Goal: Complete application form

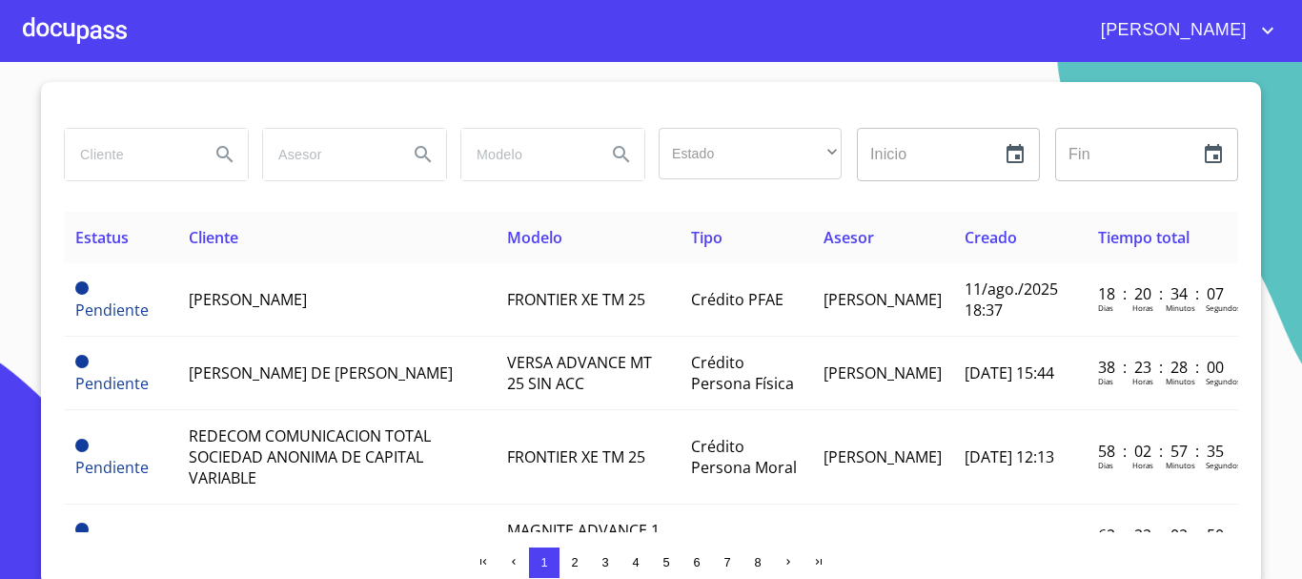
scroll to position [32, 0]
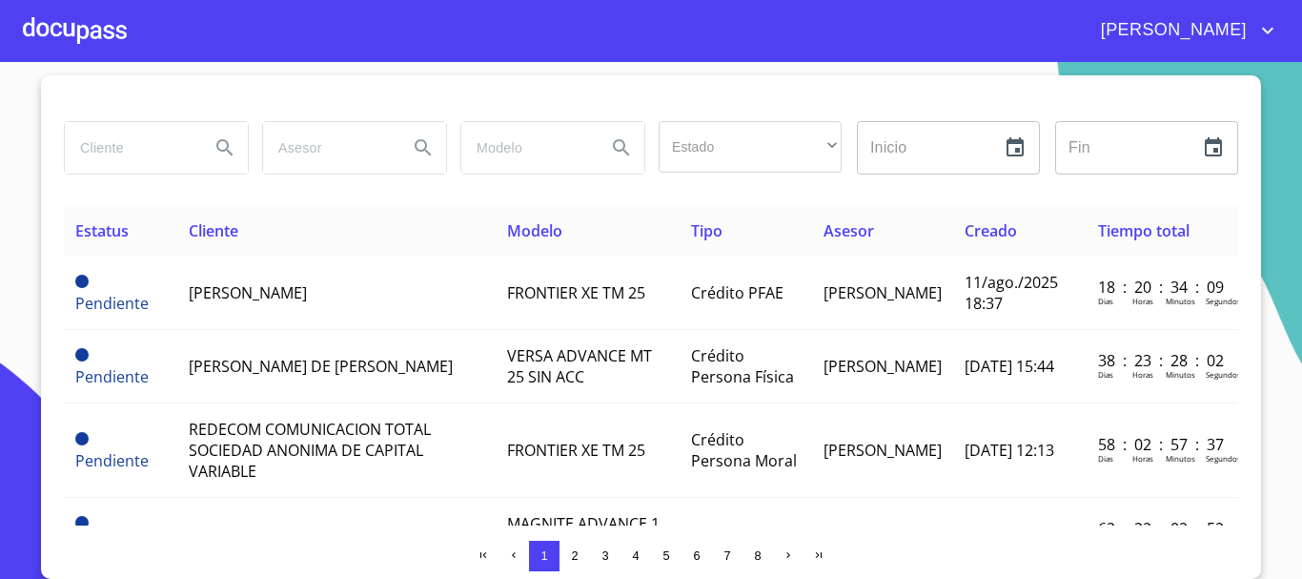
click at [150, 145] on input "search" at bounding box center [130, 147] width 130 height 51
type input "[PERSON_NAME]"
click at [216, 148] on icon "Search" at bounding box center [224, 147] width 16 height 16
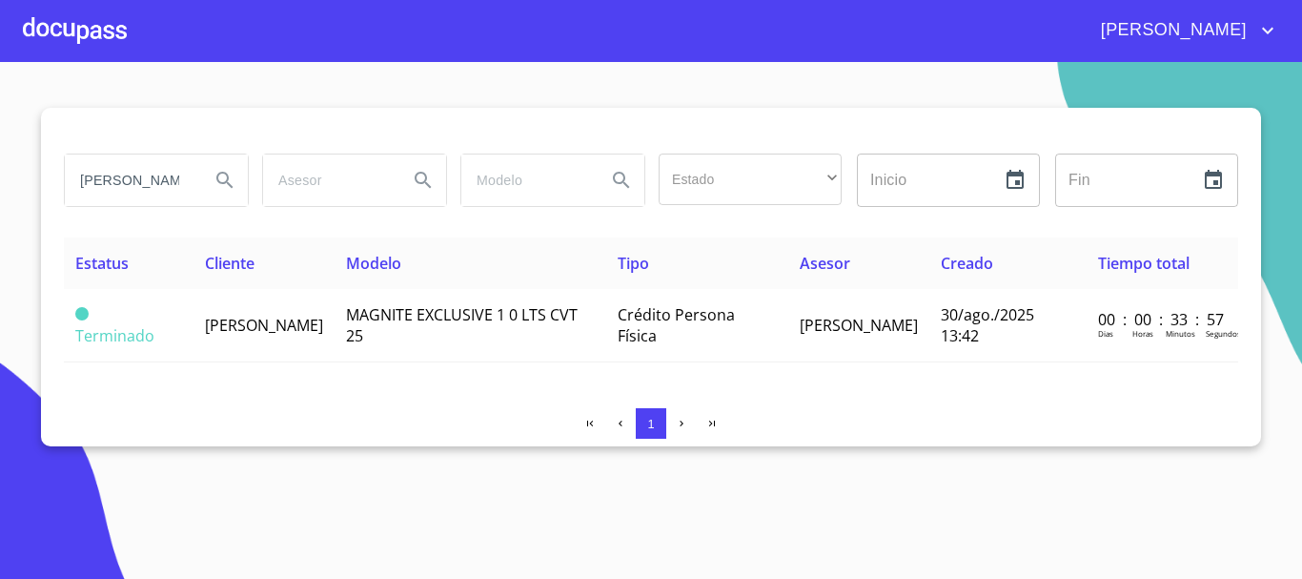
scroll to position [0, 0]
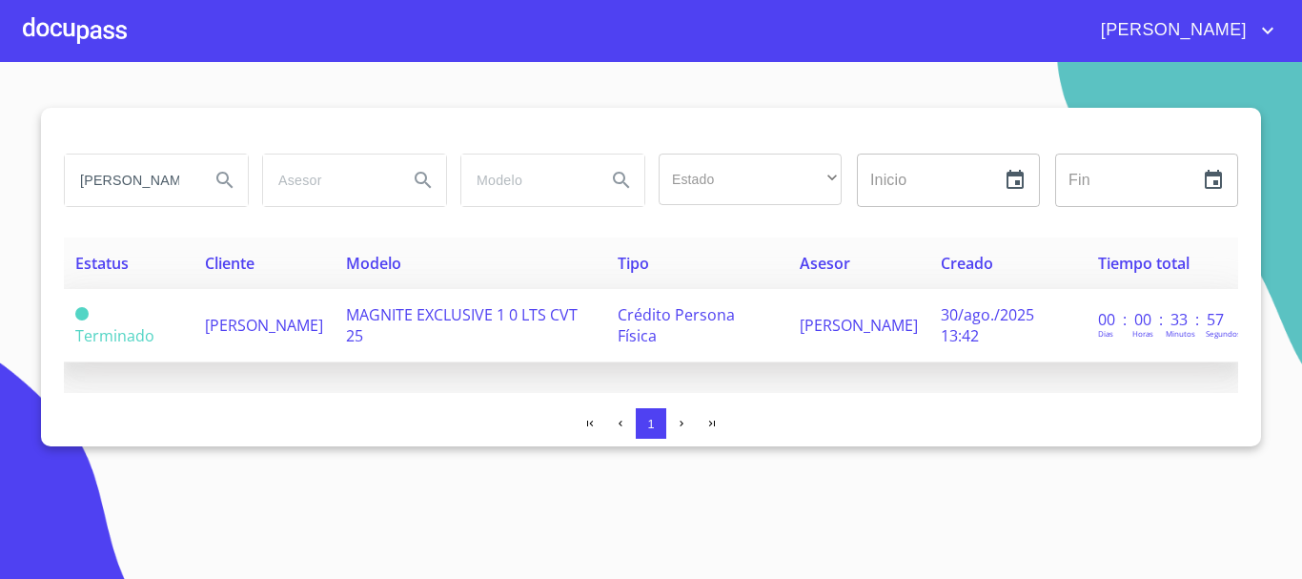
click at [323, 315] on span "[PERSON_NAME]" at bounding box center [264, 325] width 118 height 21
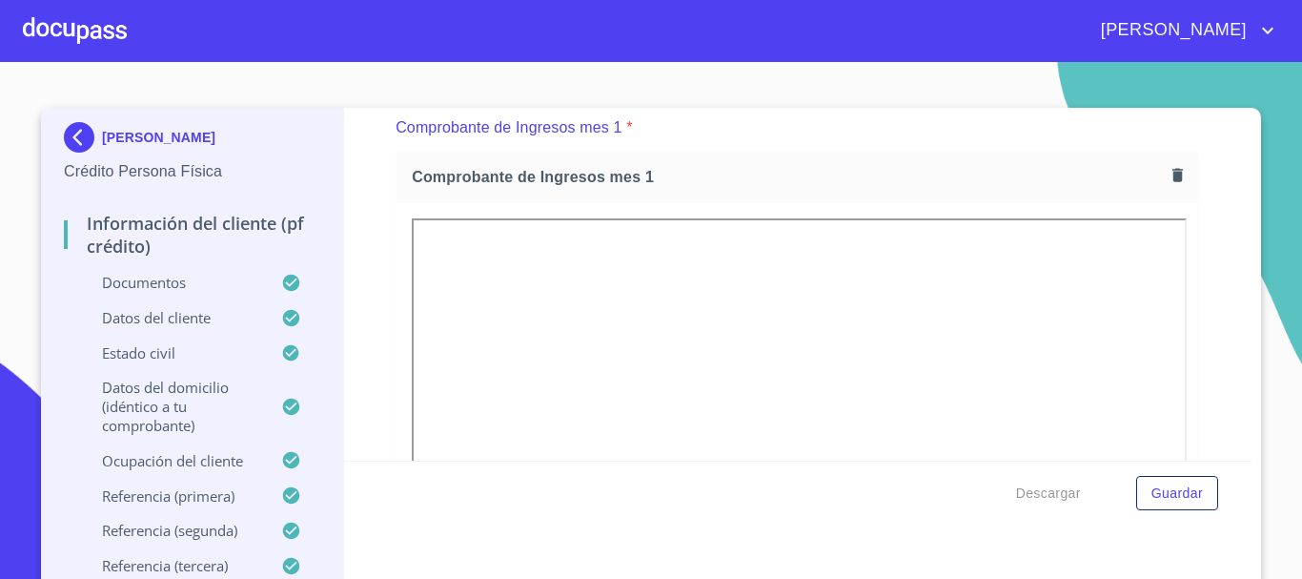
scroll to position [1914, 0]
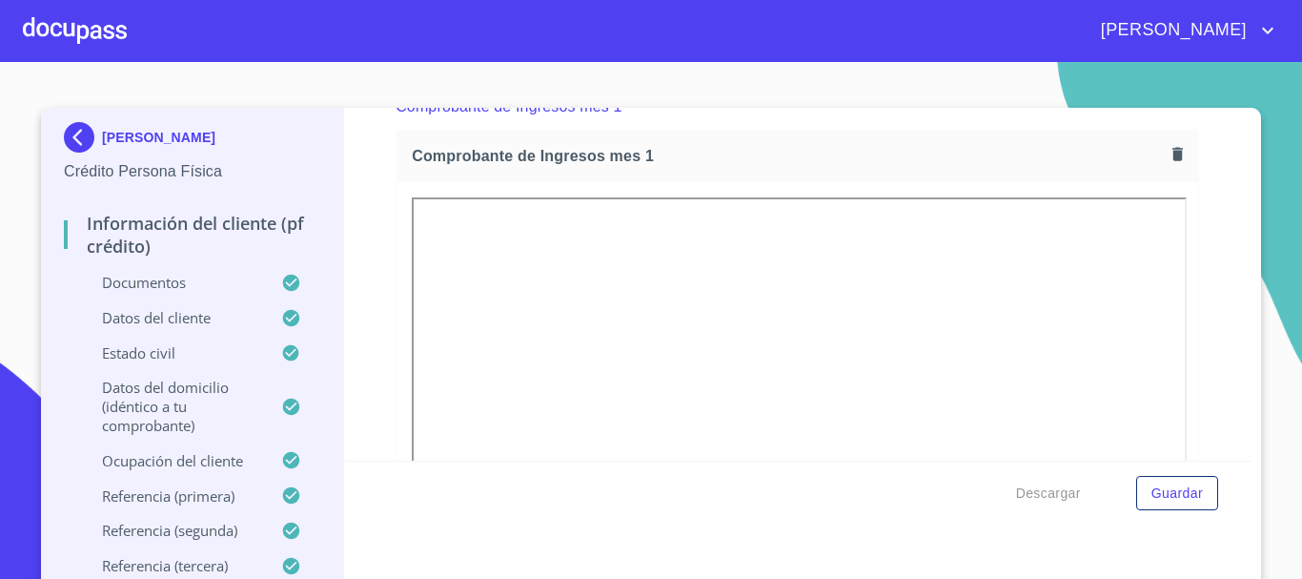
drag, startPoint x: 1161, startPoint y: 0, endPoint x: 1196, endPoint y: 103, distance: 108.8
click at [1196, 103] on section "[PERSON_NAME] Persona Física Información del cliente (PF crédito) Documentos Da…" at bounding box center [651, 320] width 1302 height 517
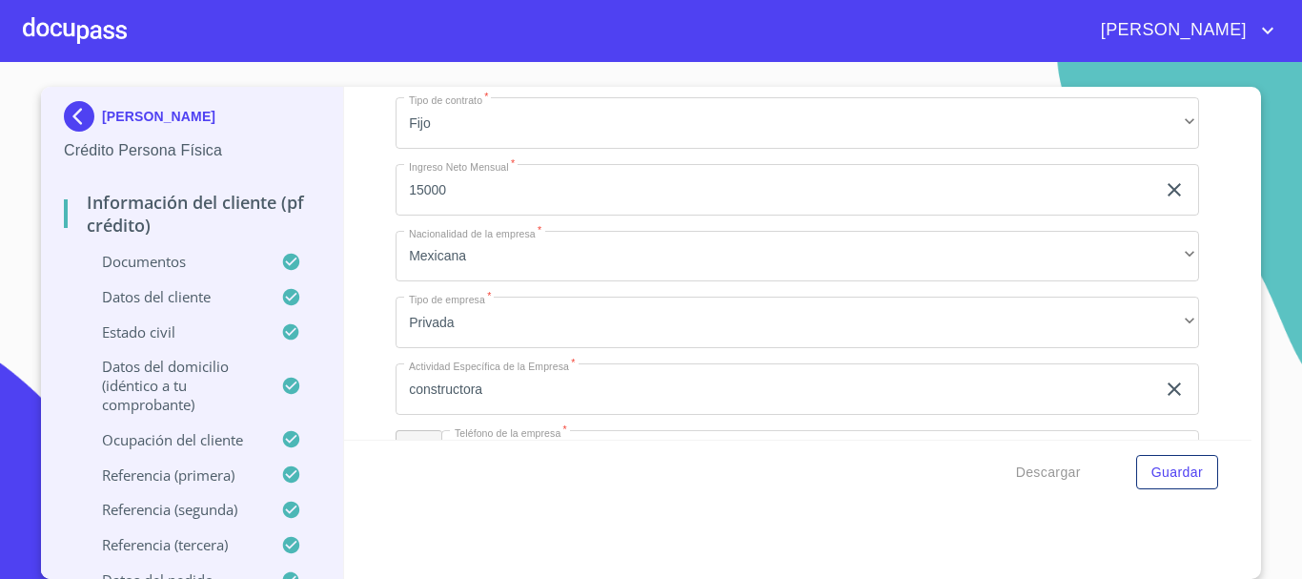
scroll to position [7729, 0]
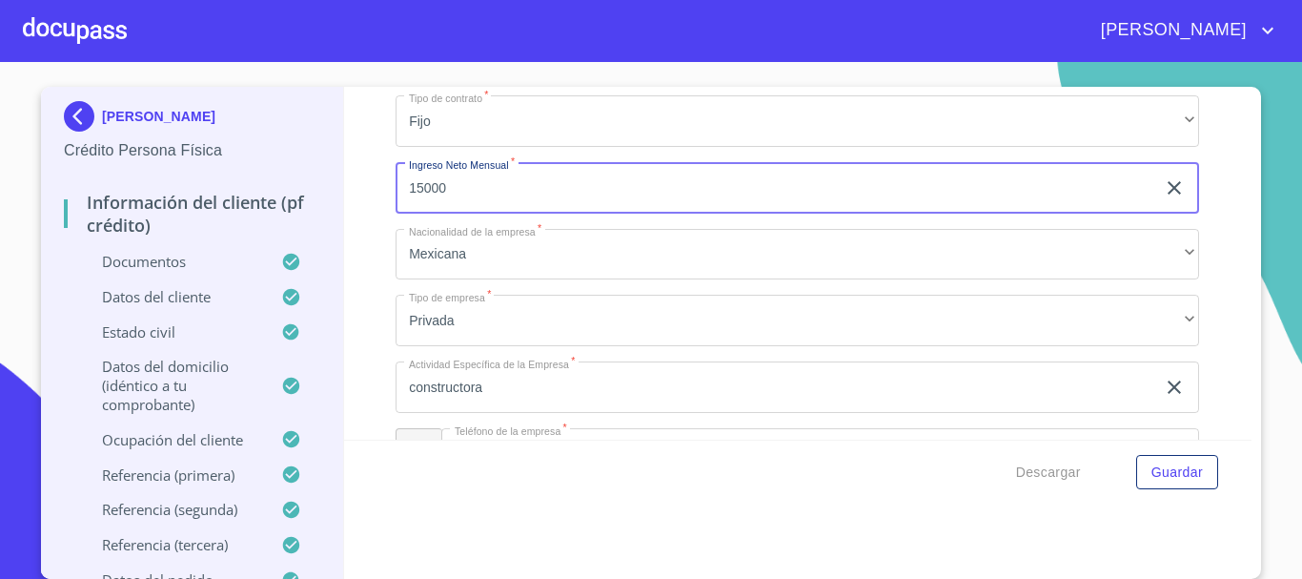
click at [458, 205] on input "15000" at bounding box center [776, 187] width 760 height 51
type input "1"
type input "19729"
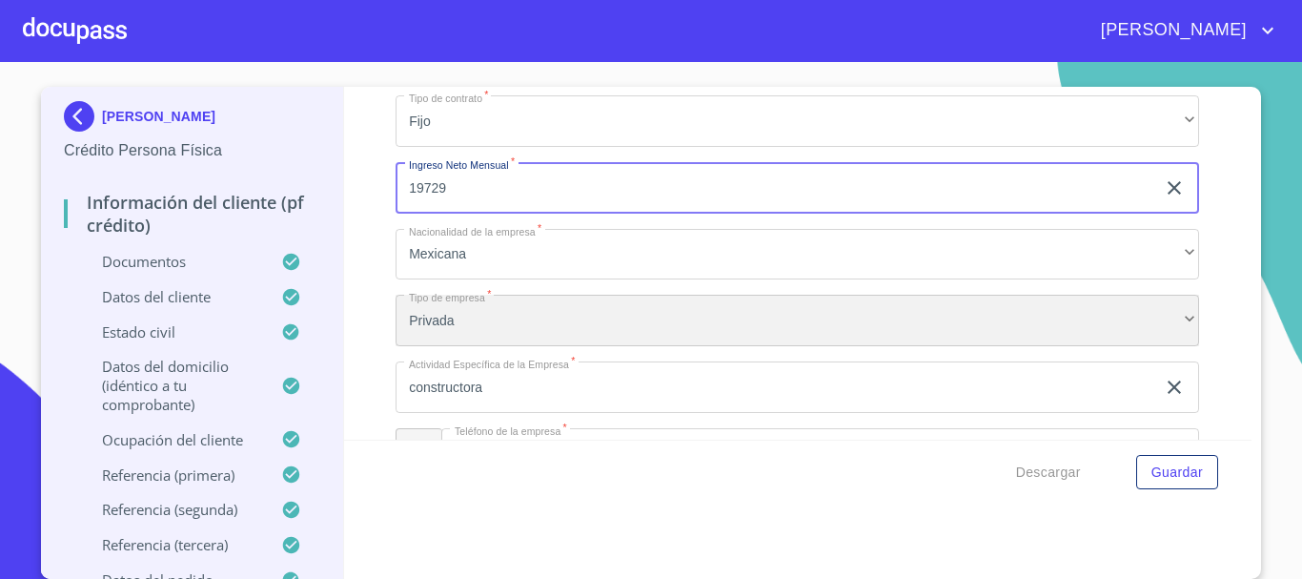
click at [695, 330] on div "Privada" at bounding box center [798, 320] width 804 height 51
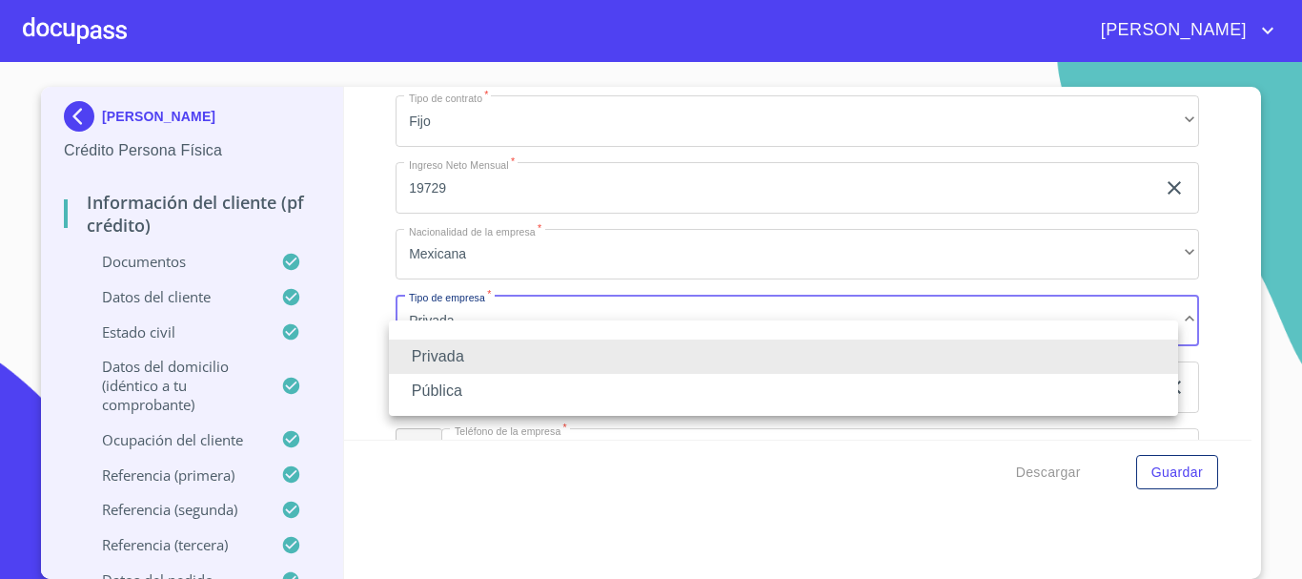
click at [713, 349] on li "Privada" at bounding box center [783, 356] width 789 height 34
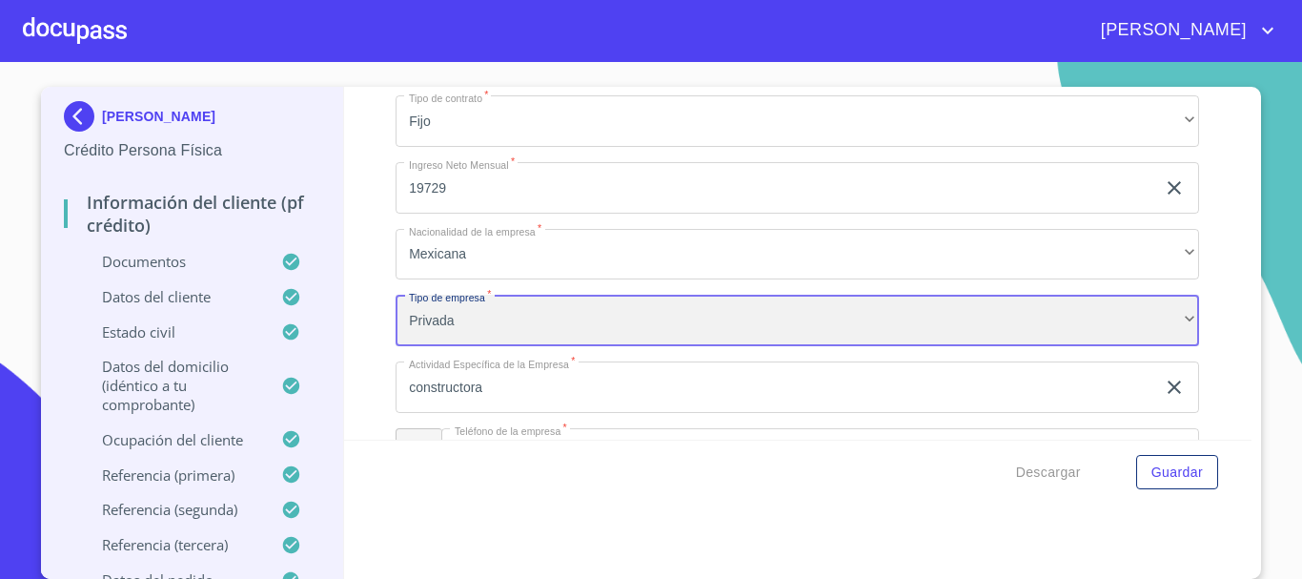
click at [588, 343] on div "Privada" at bounding box center [798, 320] width 804 height 51
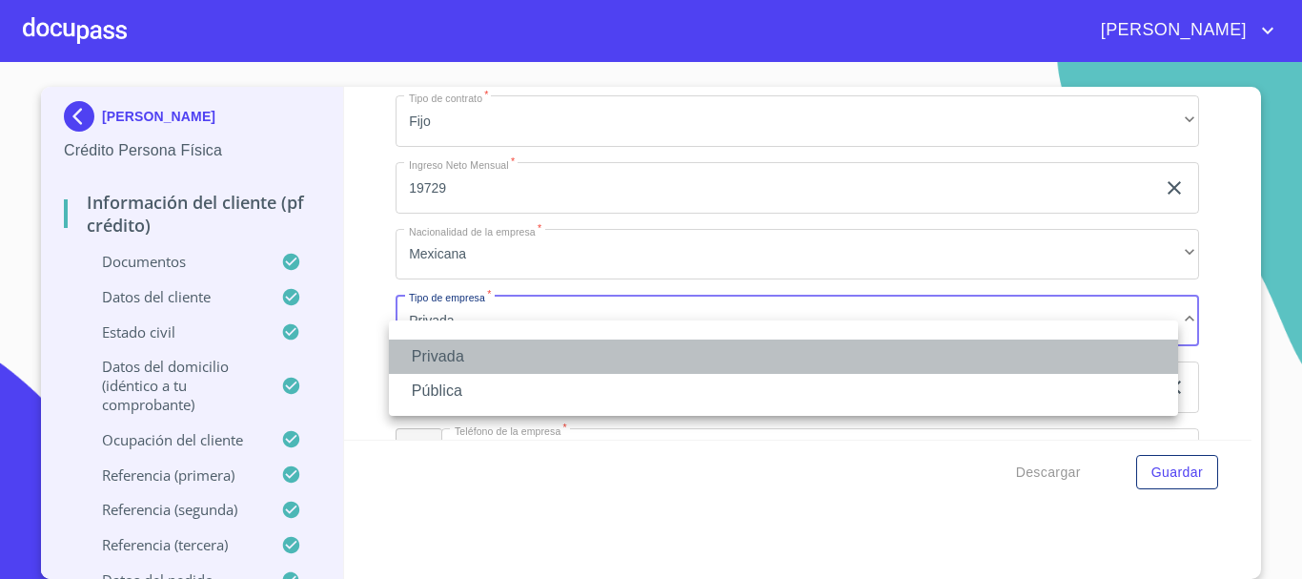
click at [588, 343] on li "Privada" at bounding box center [783, 356] width 789 height 34
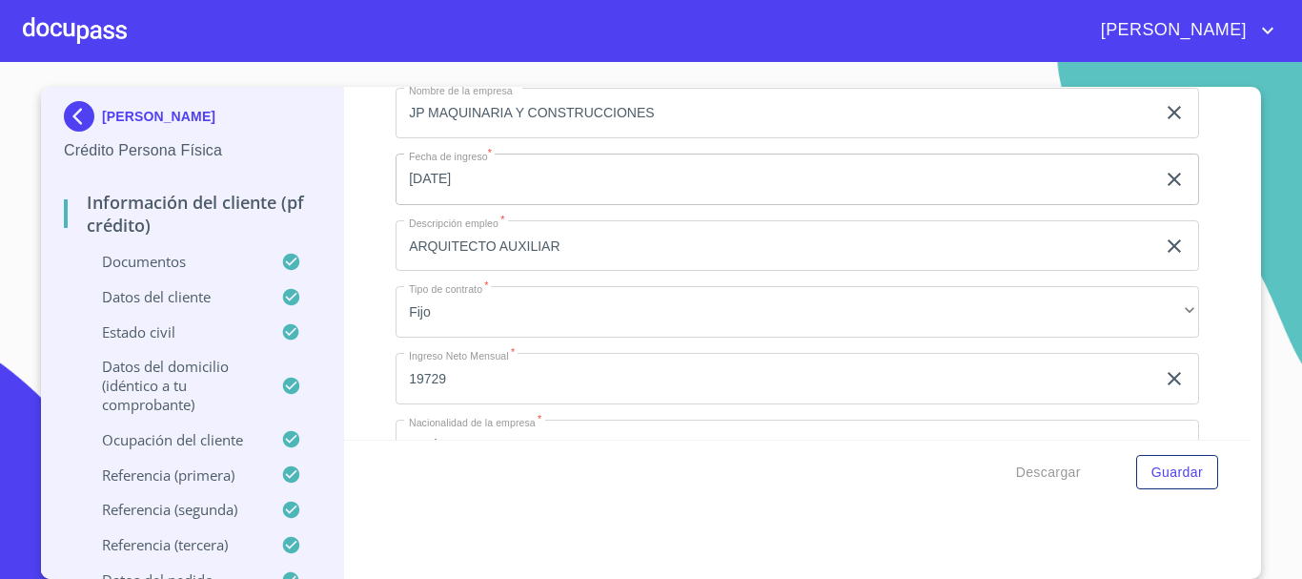
scroll to position [7443, 0]
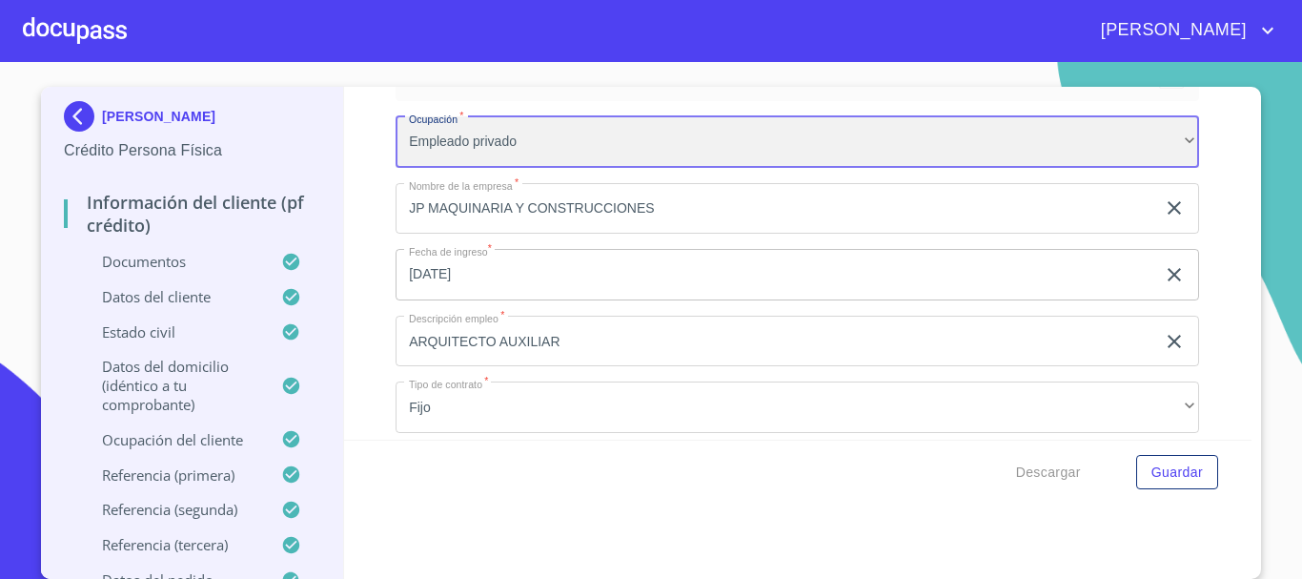
click at [594, 168] on div "Empleado privado" at bounding box center [798, 141] width 804 height 51
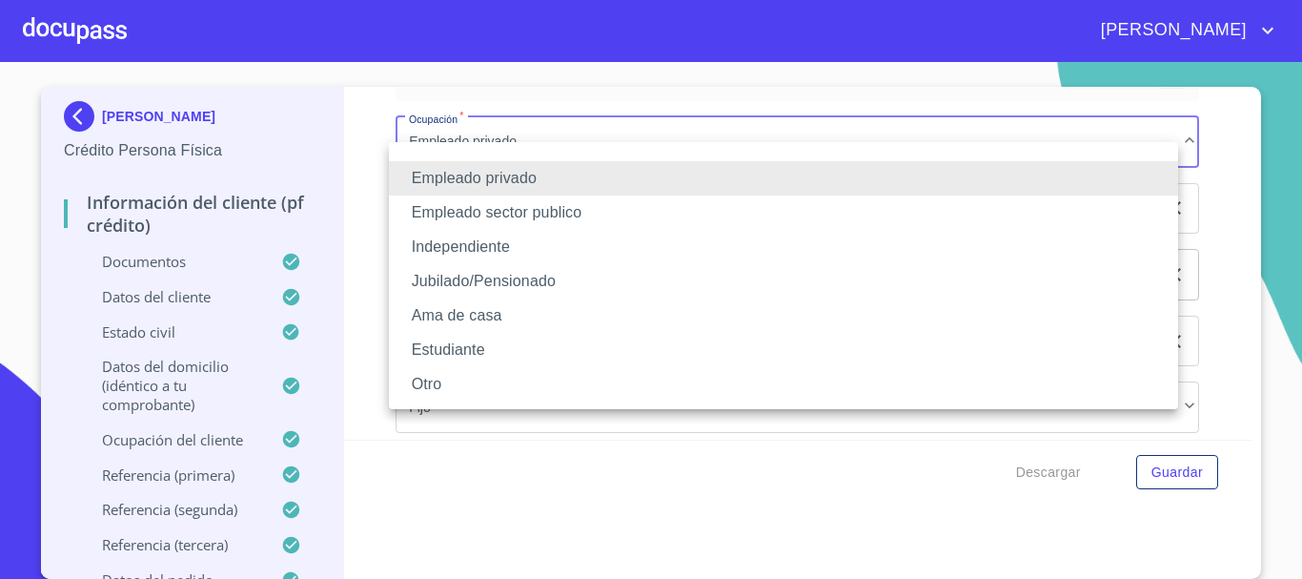
click at [571, 253] on li "Independiente" at bounding box center [783, 247] width 789 height 34
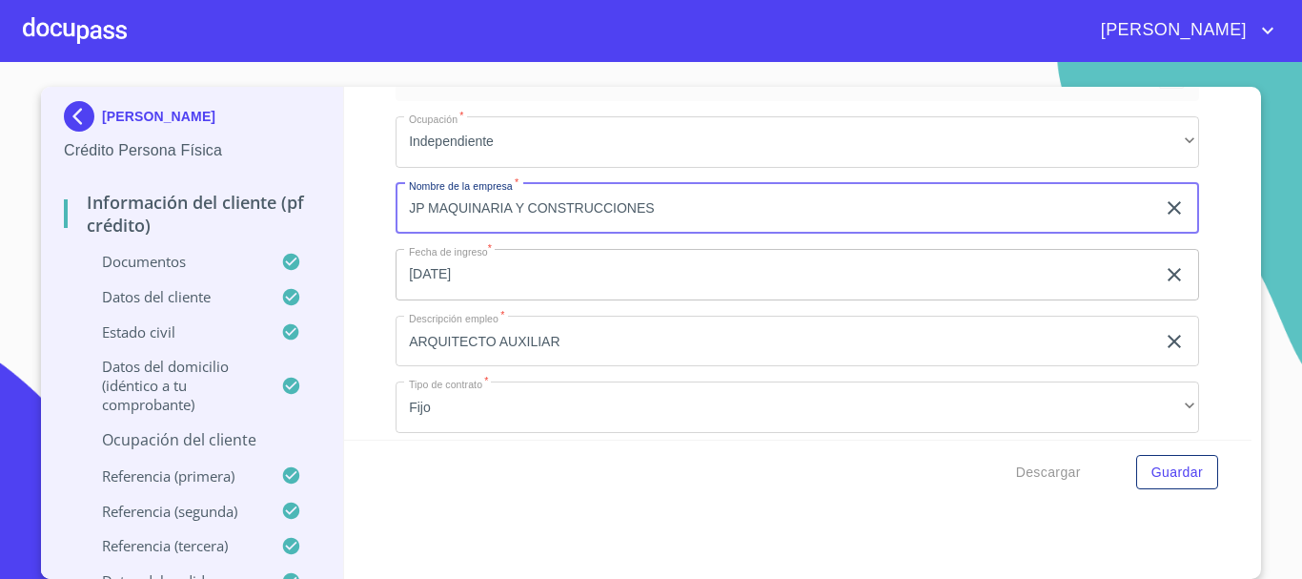
click at [652, 233] on input "JP MAQUINARIA Y CONSTRUCCIONES" at bounding box center [776, 208] width 760 height 51
type input "J"
type input "a"
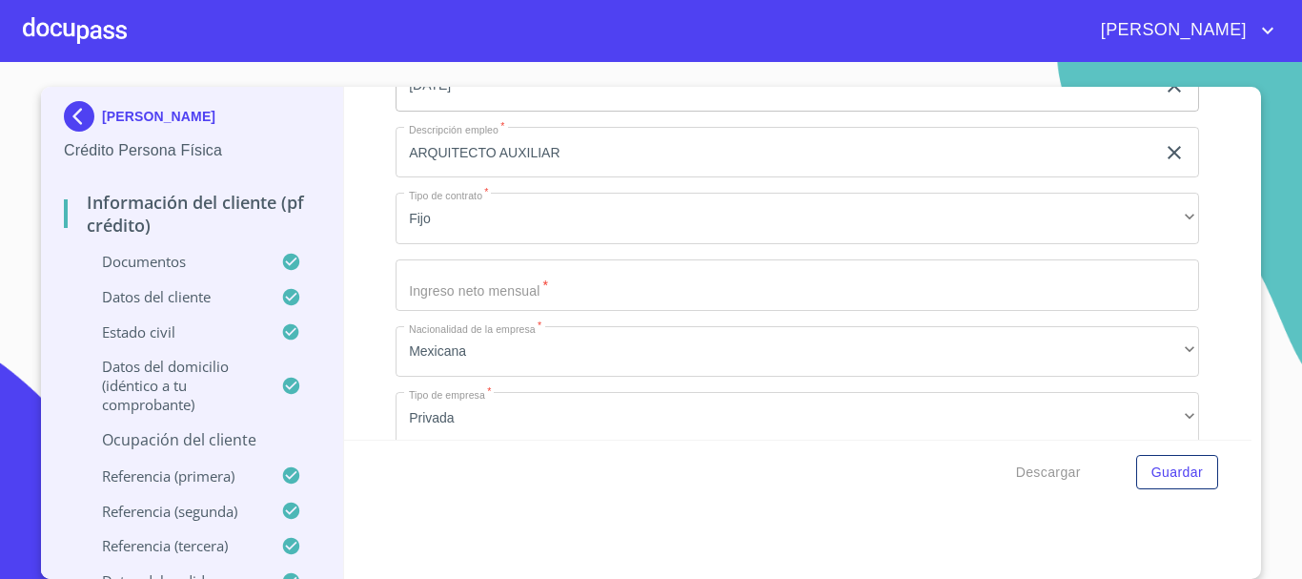
scroll to position [7634, 0]
type input "[PERSON_NAME]"
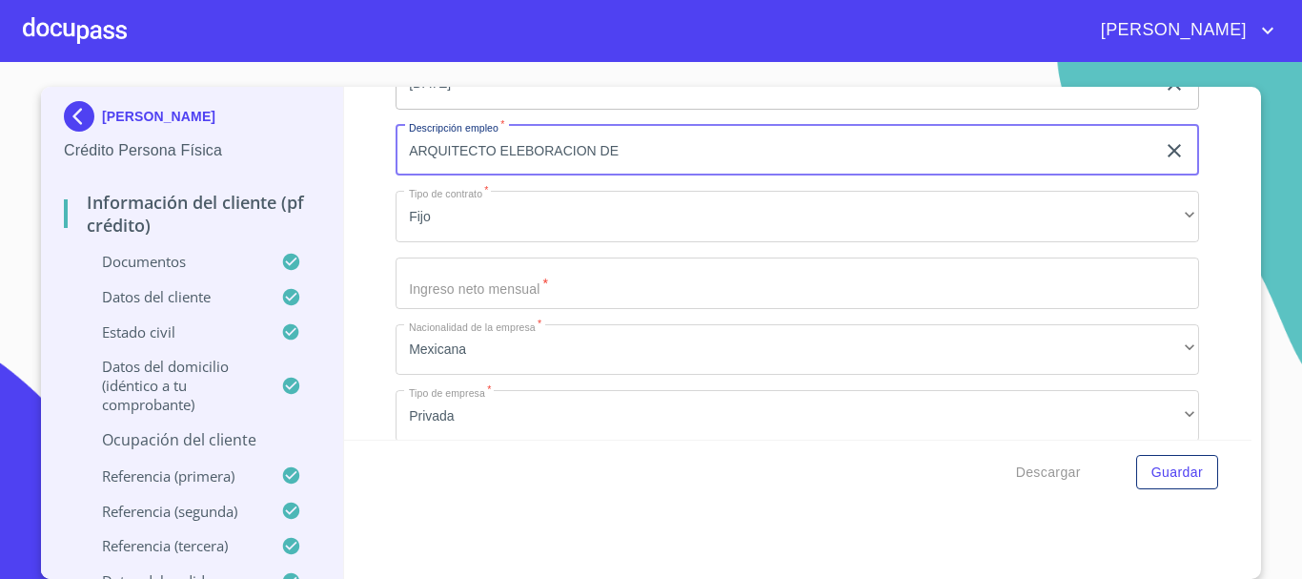
click at [626, 169] on input "ARQUITECTO ELEBORACION DE" at bounding box center [776, 150] width 760 height 51
paste input "diseña, planifica y supervisa la construcción de edificios y espacios, integran…"
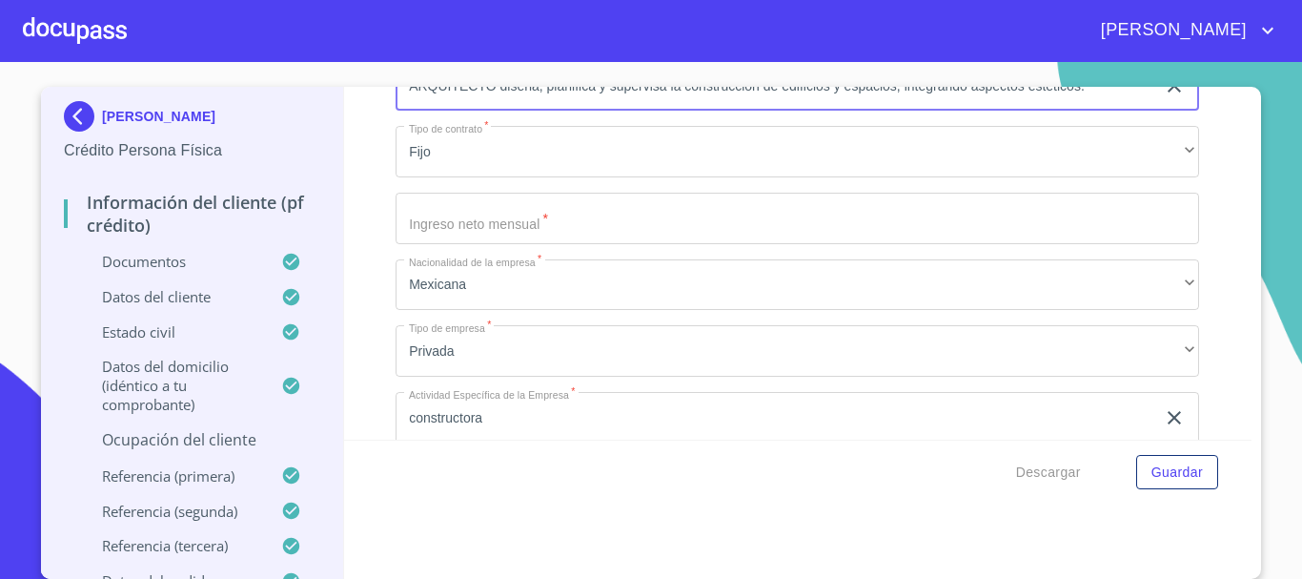
scroll to position [7729, 0]
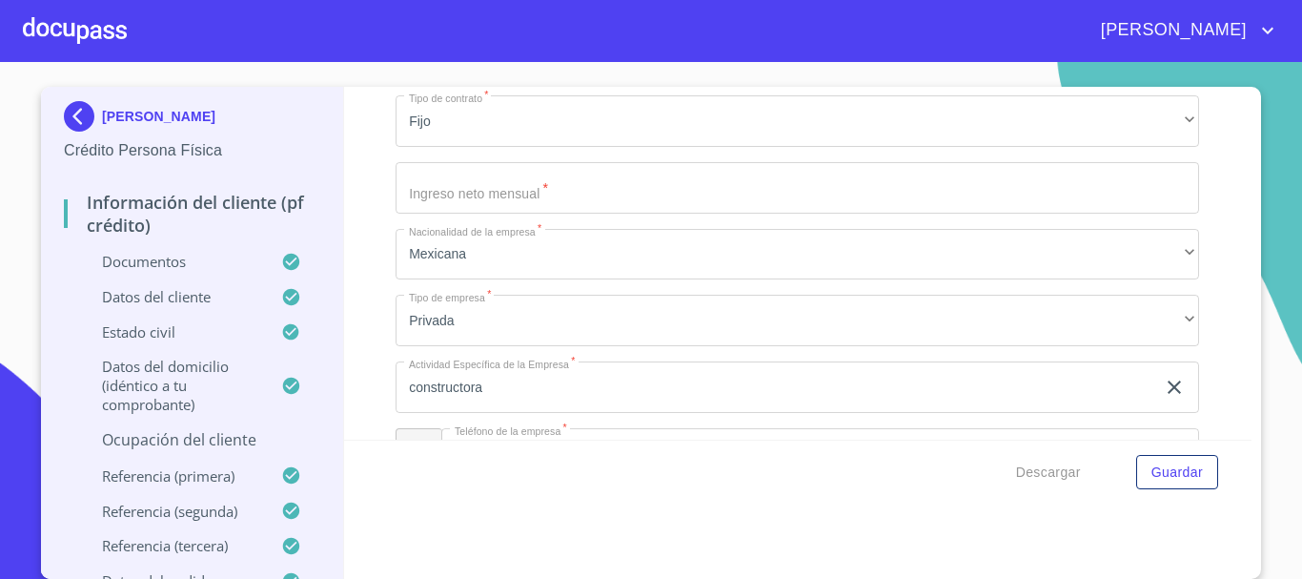
type input "ARQUITECTO diseña, planifica y supervisa la construcción de edificios y espacio…"
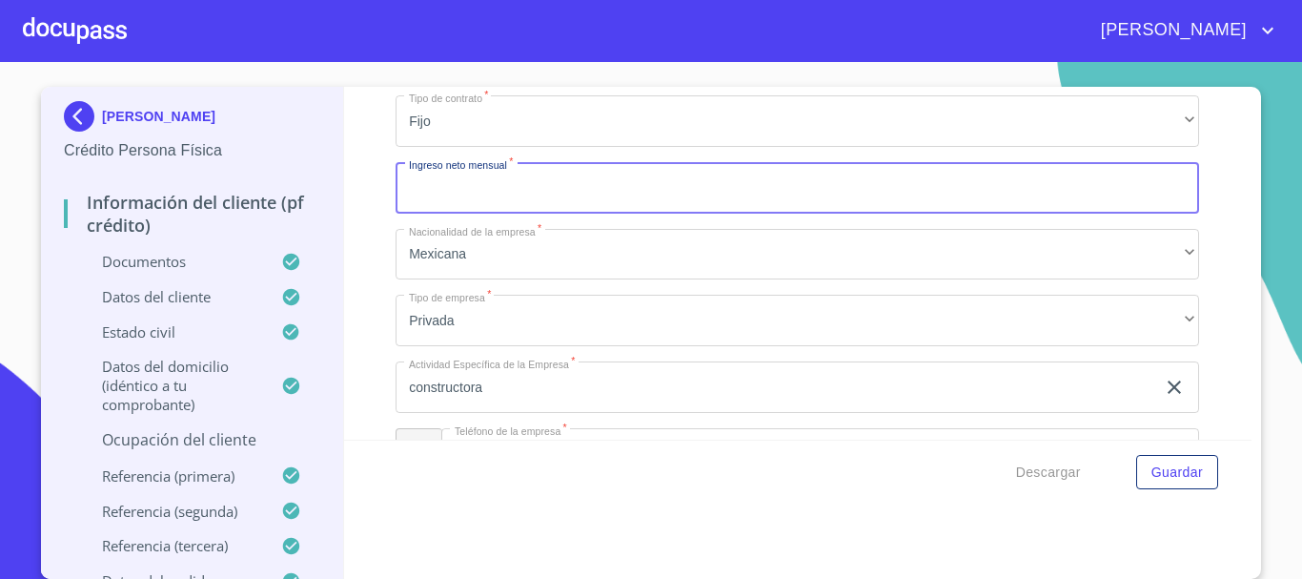
click at [550, 214] on input "Documento de identificación.   *" at bounding box center [798, 187] width 804 height 51
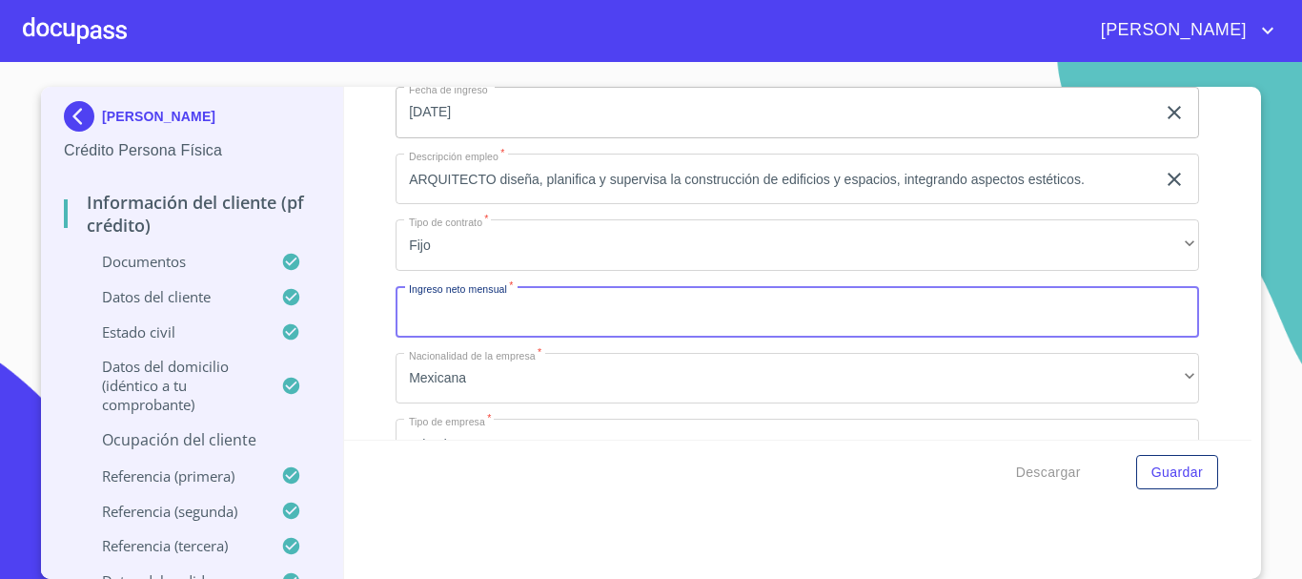
scroll to position [7634, 0]
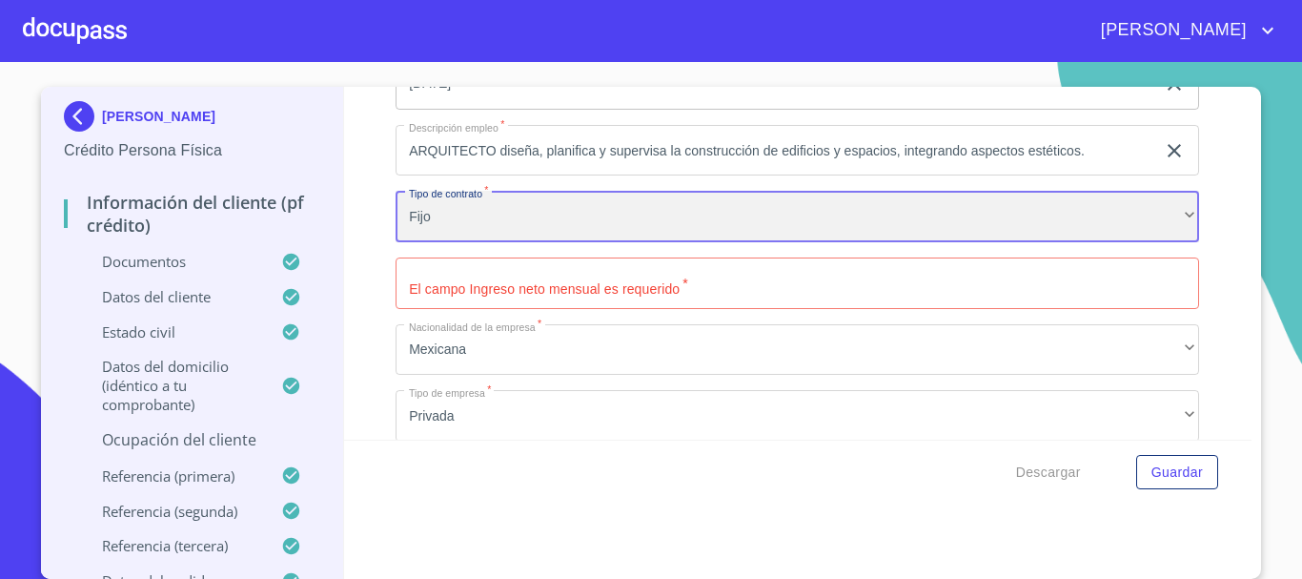
click at [603, 242] on div "Fijo" at bounding box center [798, 216] width 804 height 51
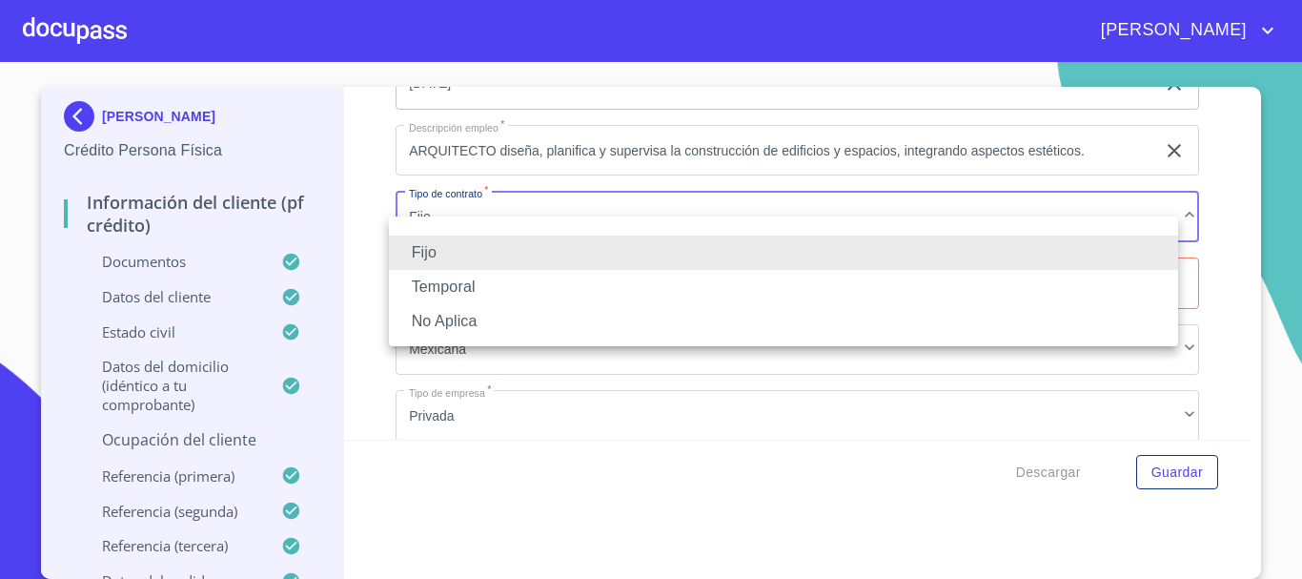
click at [603, 251] on li "Fijo" at bounding box center [783, 252] width 789 height 34
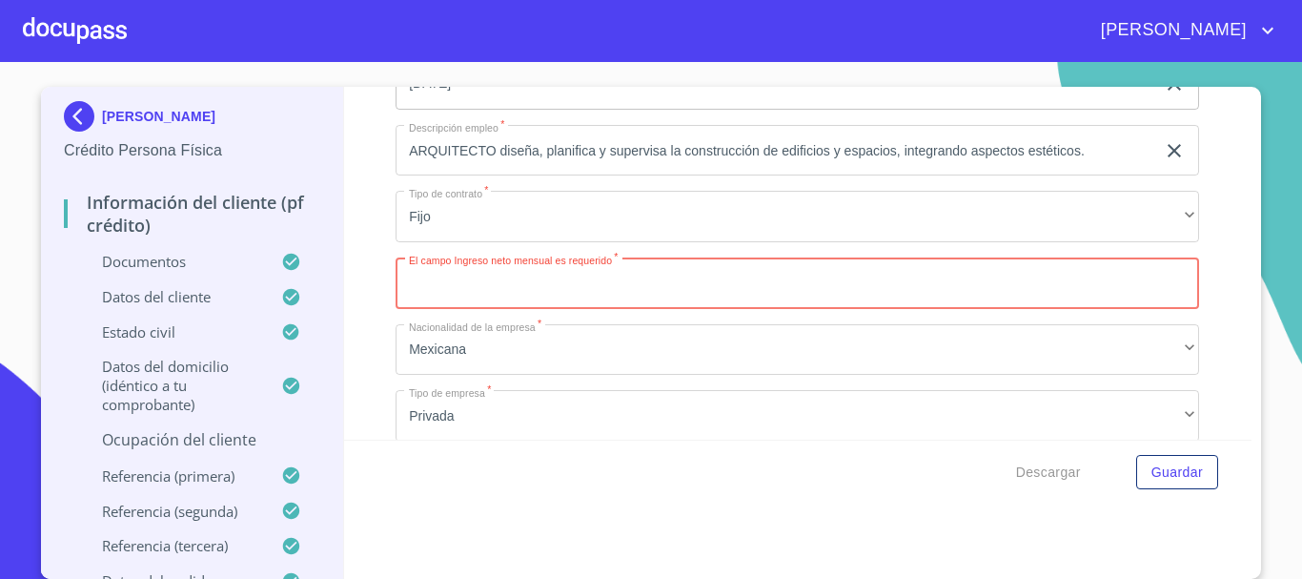
click at [683, 309] on input "Documento de identificación.   *" at bounding box center [798, 282] width 804 height 51
type input "19729"
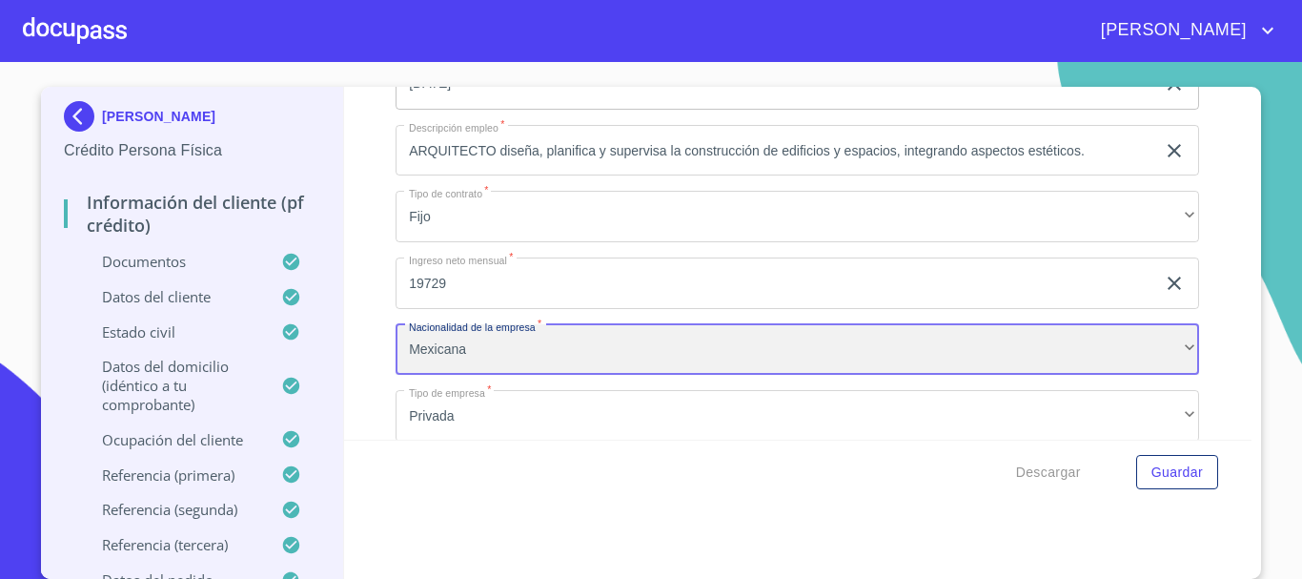
click at [705, 364] on div "Mexicana" at bounding box center [798, 349] width 804 height 51
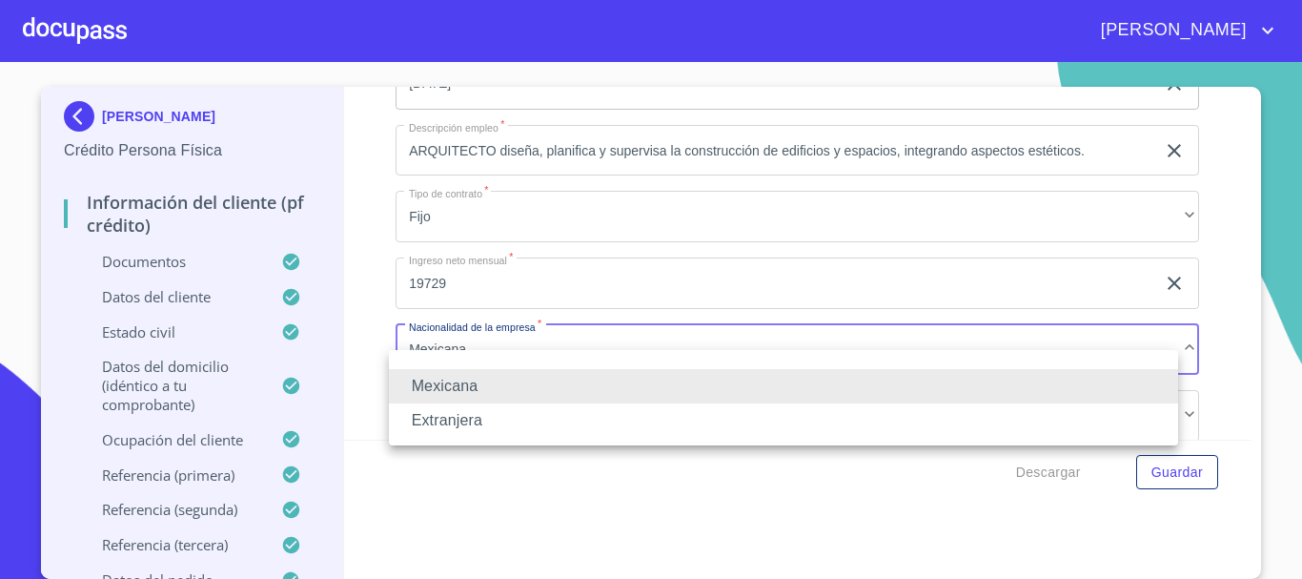
click at [657, 381] on li "Mexicana" at bounding box center [783, 386] width 789 height 34
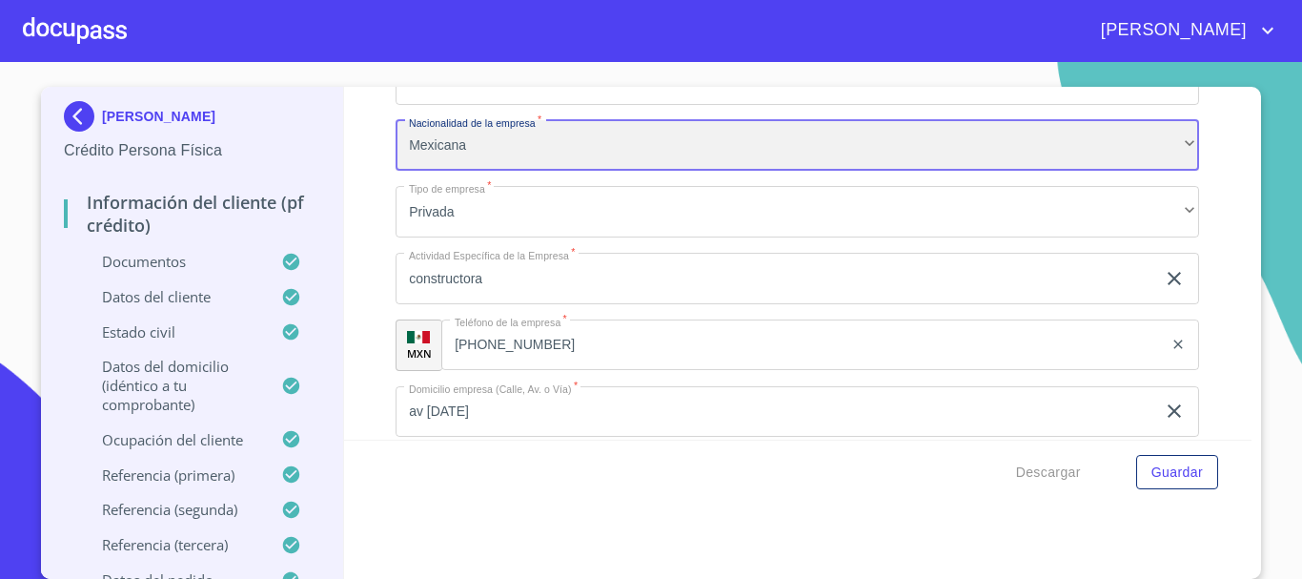
scroll to position [7824, 0]
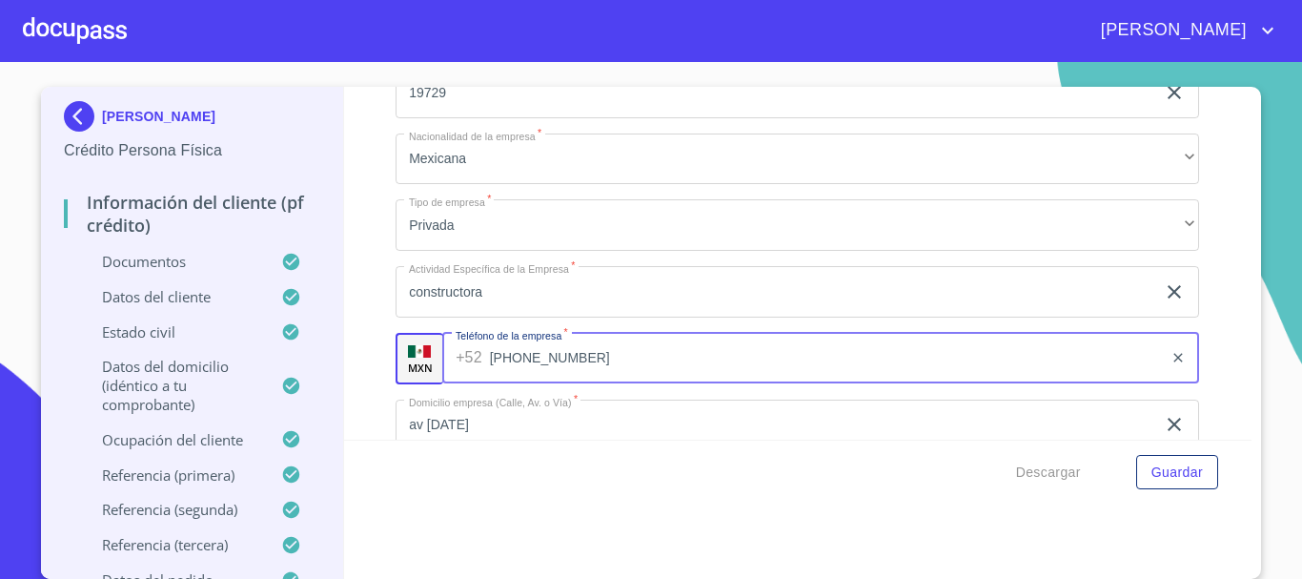
click at [544, 376] on input "[PHONE_NUMBER]" at bounding box center [827, 358] width 674 height 51
type input "3"
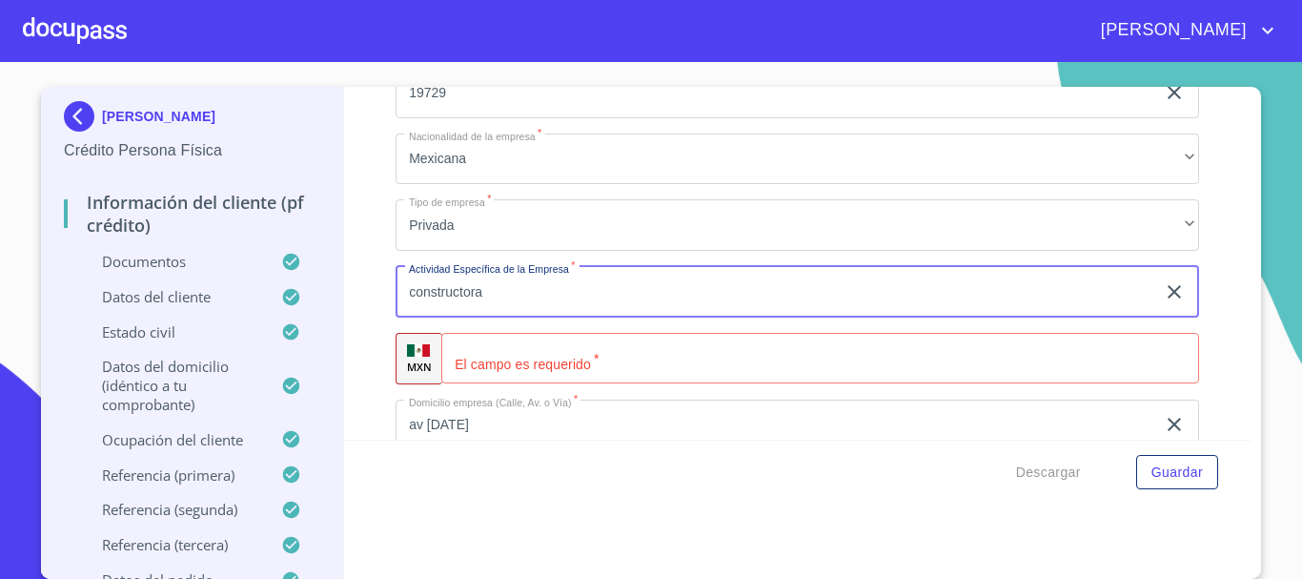
click at [517, 309] on input "constructora" at bounding box center [776, 291] width 760 height 51
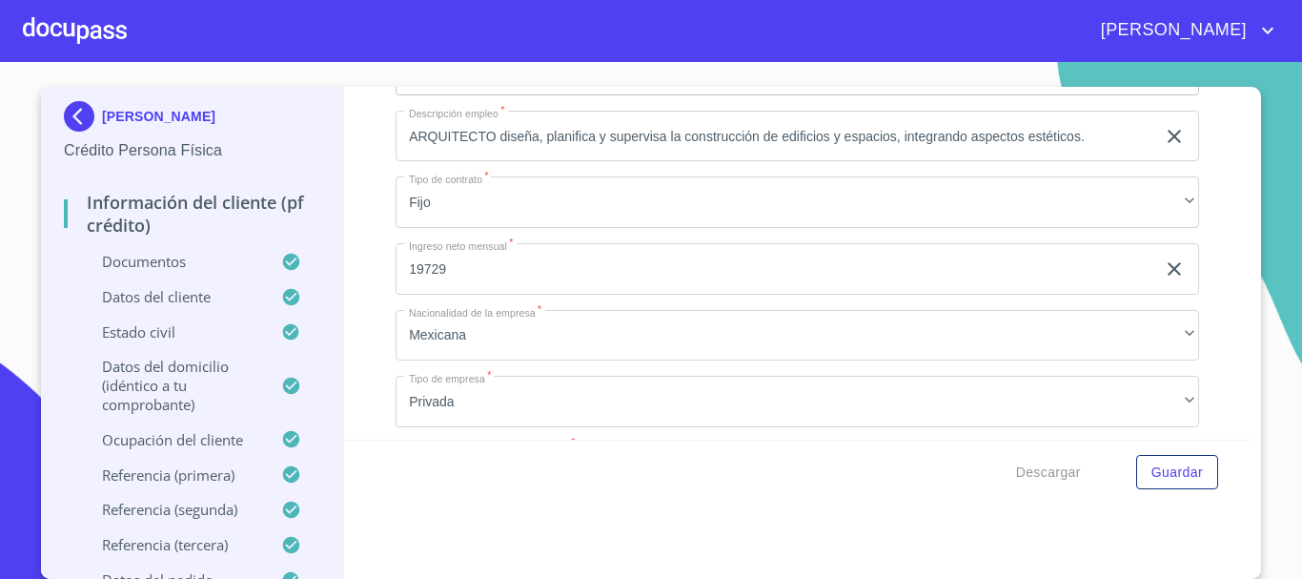
scroll to position [7634, 0]
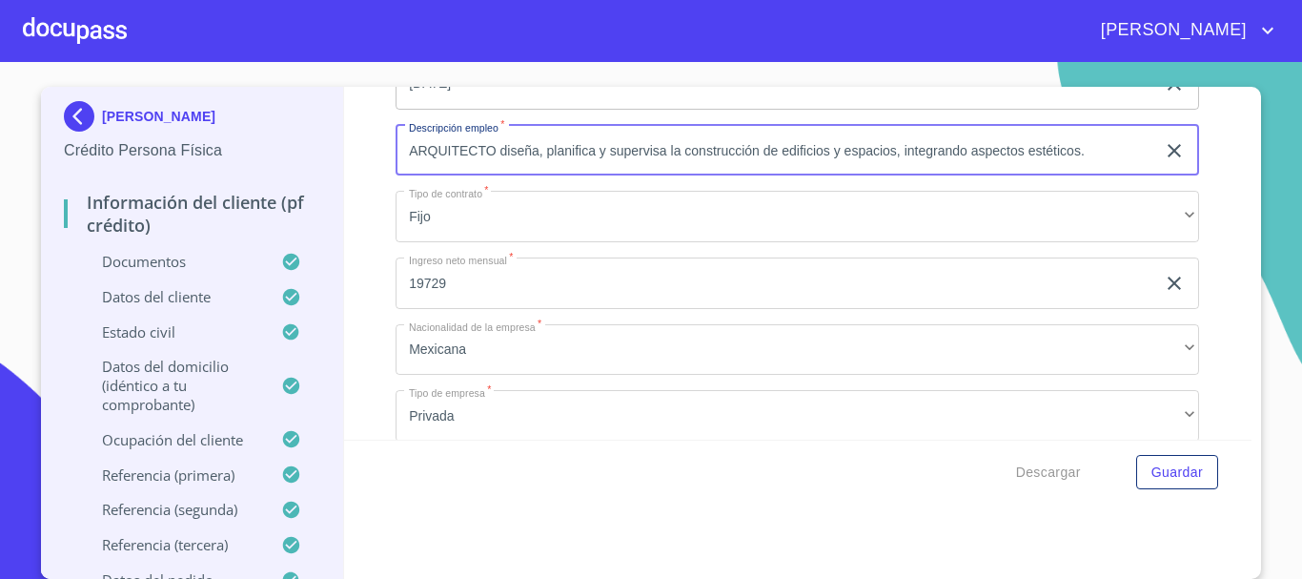
drag, startPoint x: 493, startPoint y: 175, endPoint x: 1071, endPoint y: 173, distance: 578.6
click at [1071, 173] on input "ARQUITECTO diseña, planifica y supervisa la construcción de edificios y espacio…" at bounding box center [776, 150] width 760 height 51
paste input ", funcionales, técnicos, de seguridad y sostenibilidad para crear estructuras q…"
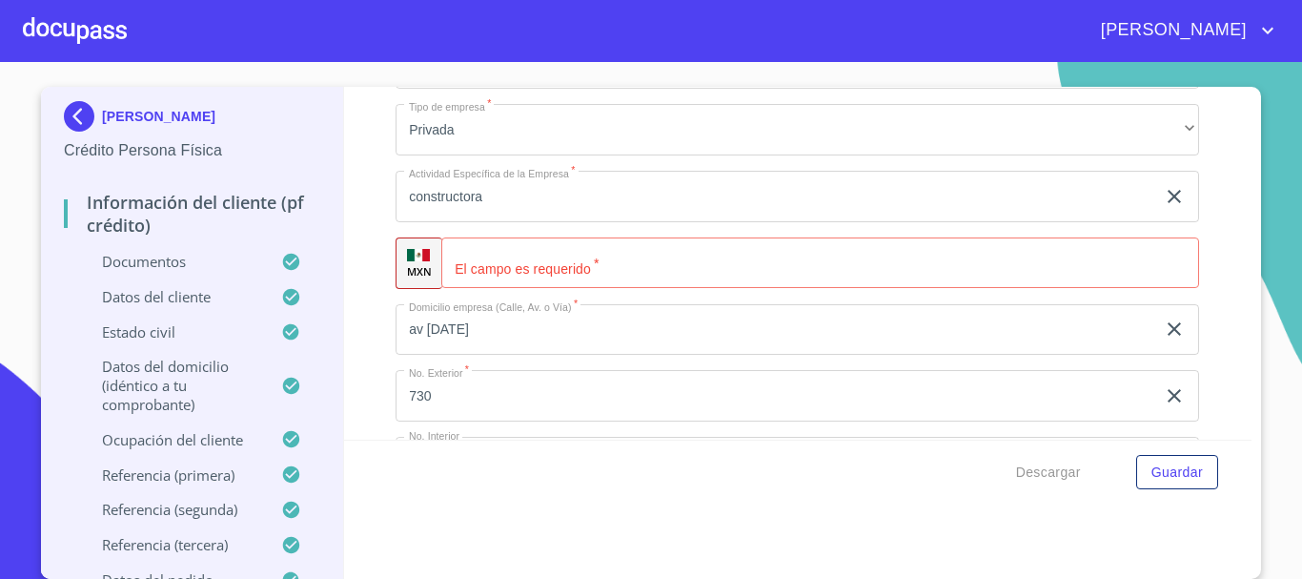
scroll to position [8015, 0]
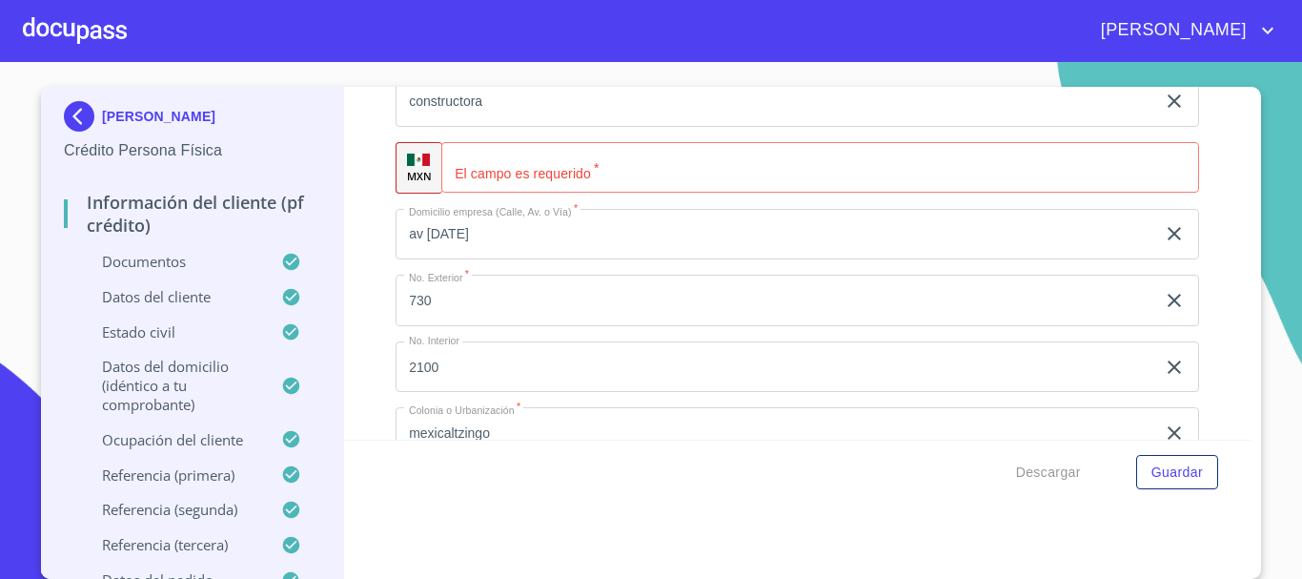
type input "ARQUITECTO diseña, planifica y supervisa la construcción de edificios y espacio…"
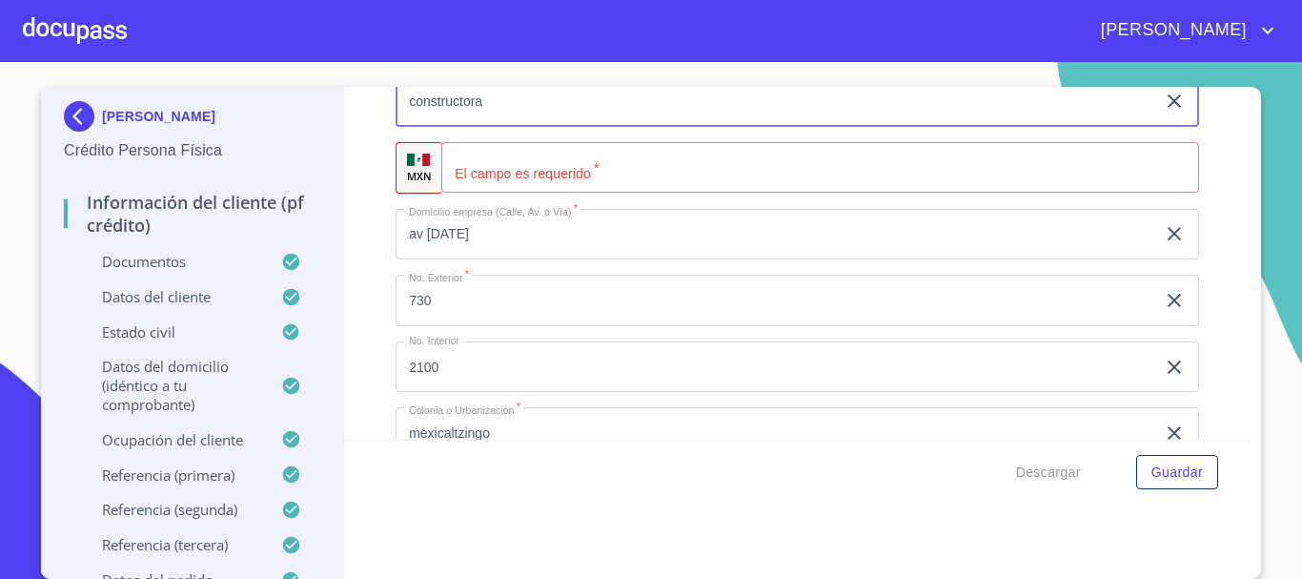
click at [505, 116] on input "constructora" at bounding box center [776, 100] width 760 height 51
paste input "diseña, planifica y supervisa la construcción de edificios y espacios, integran…"
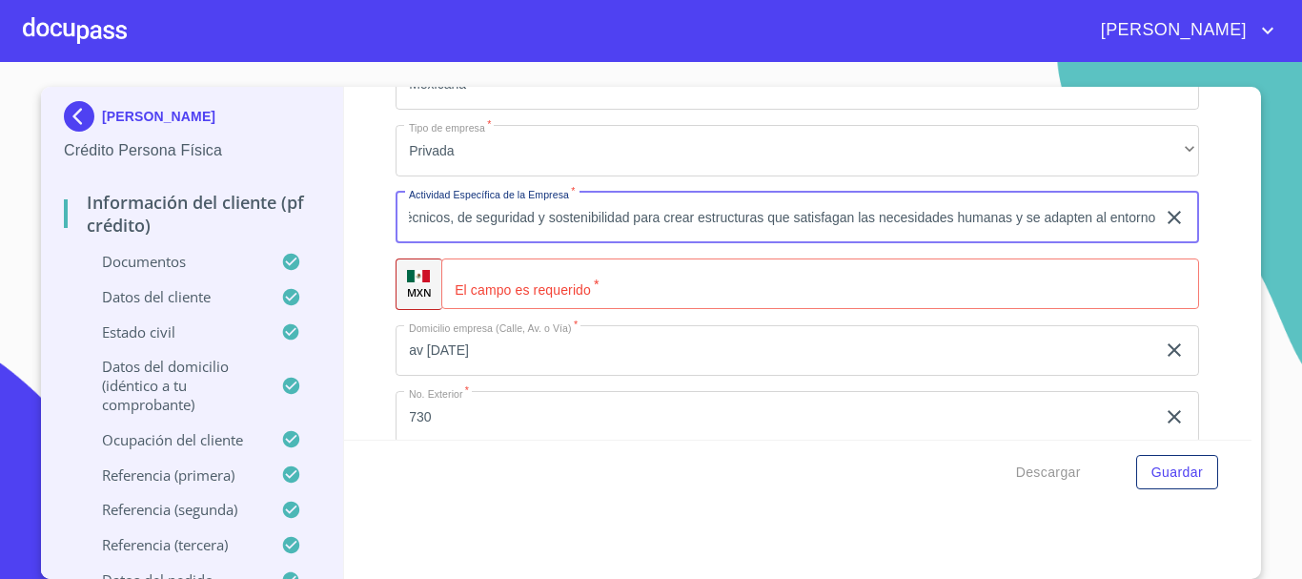
scroll to position [7920, 0]
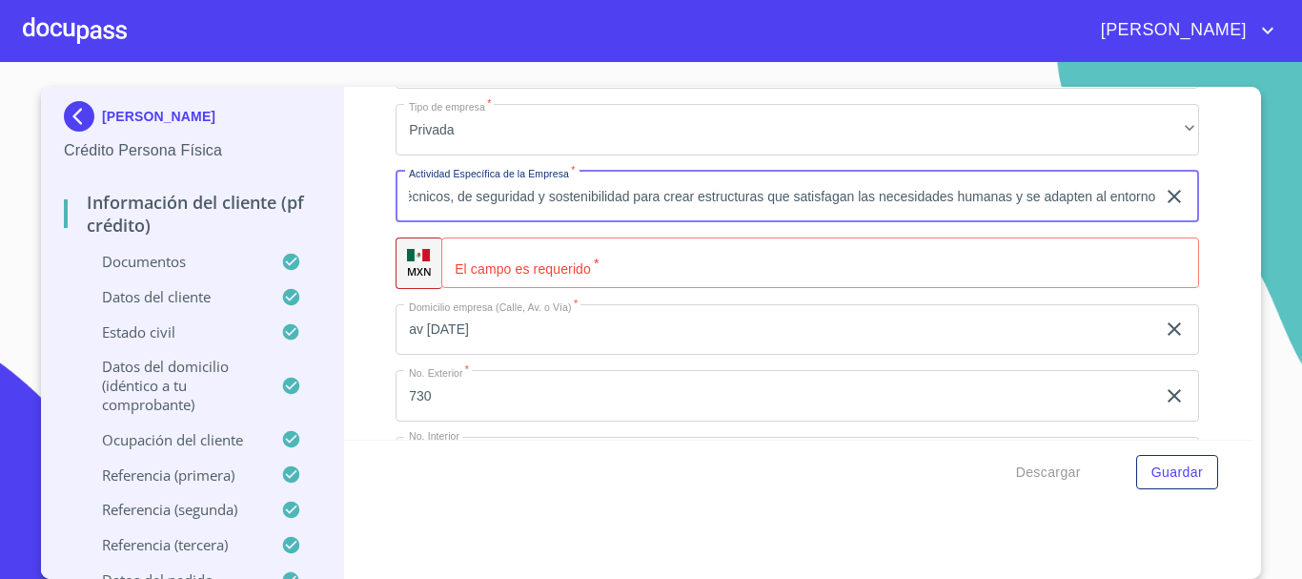
type input "constructora diseña, planifica y supervisa la construcción de edificios y espac…"
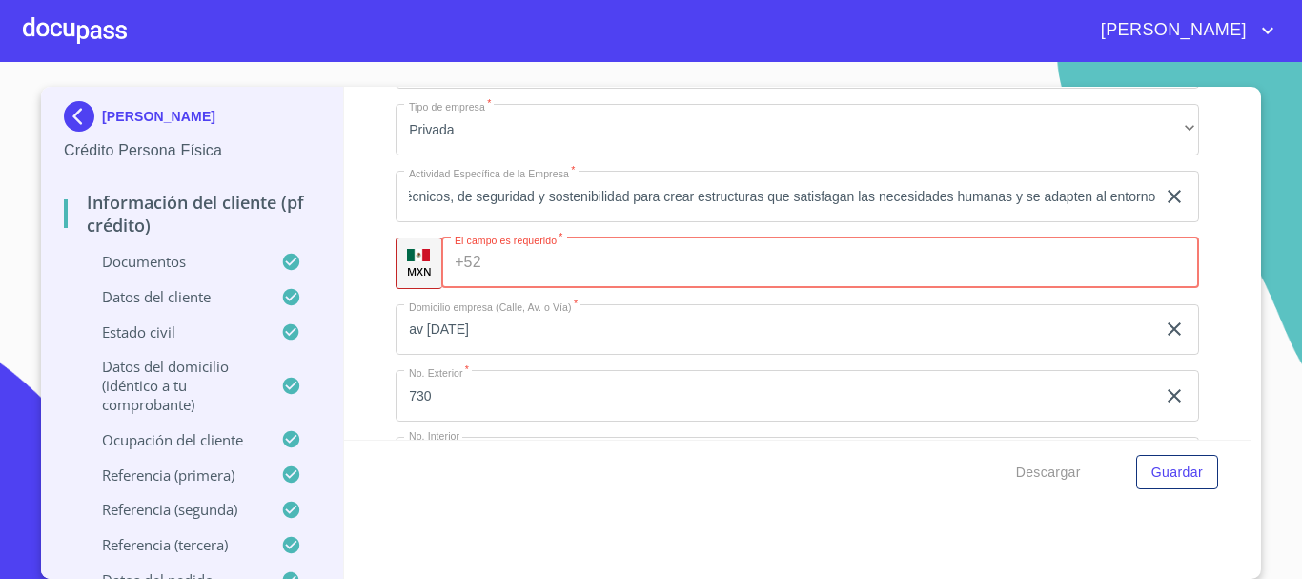
click at [577, 289] on input "Documento de identificación.   *" at bounding box center [844, 262] width 711 height 51
type input "[PHONE_NUMBER]"
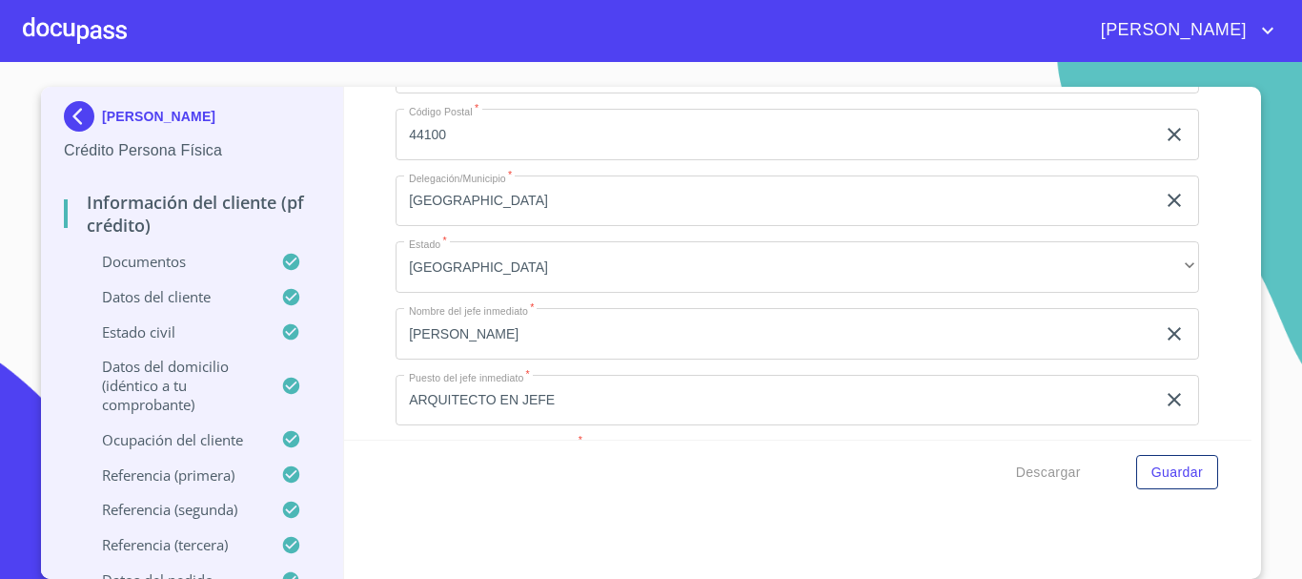
scroll to position [8396, 0]
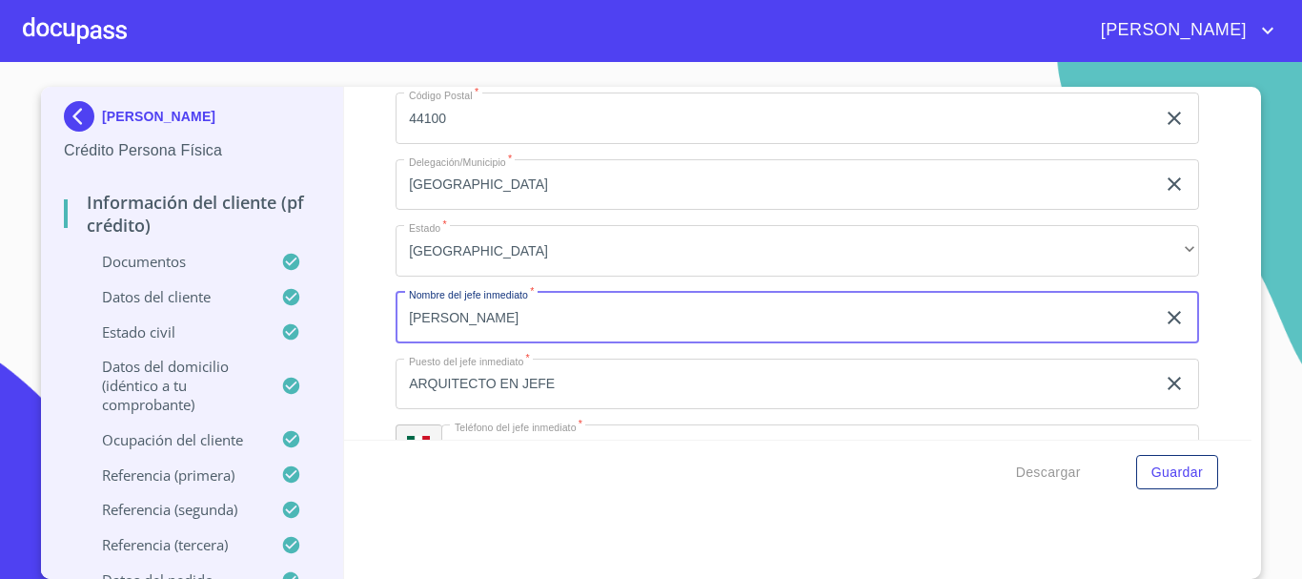
type input "J"
type input "a"
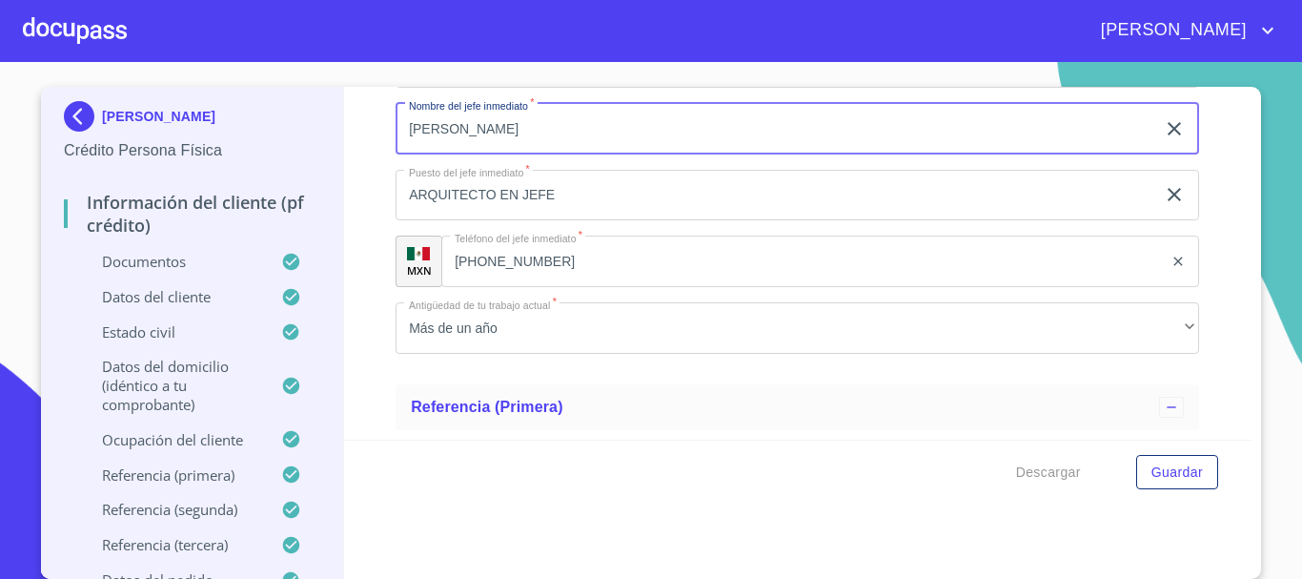
scroll to position [8587, 0]
type input "[PERSON_NAME]"
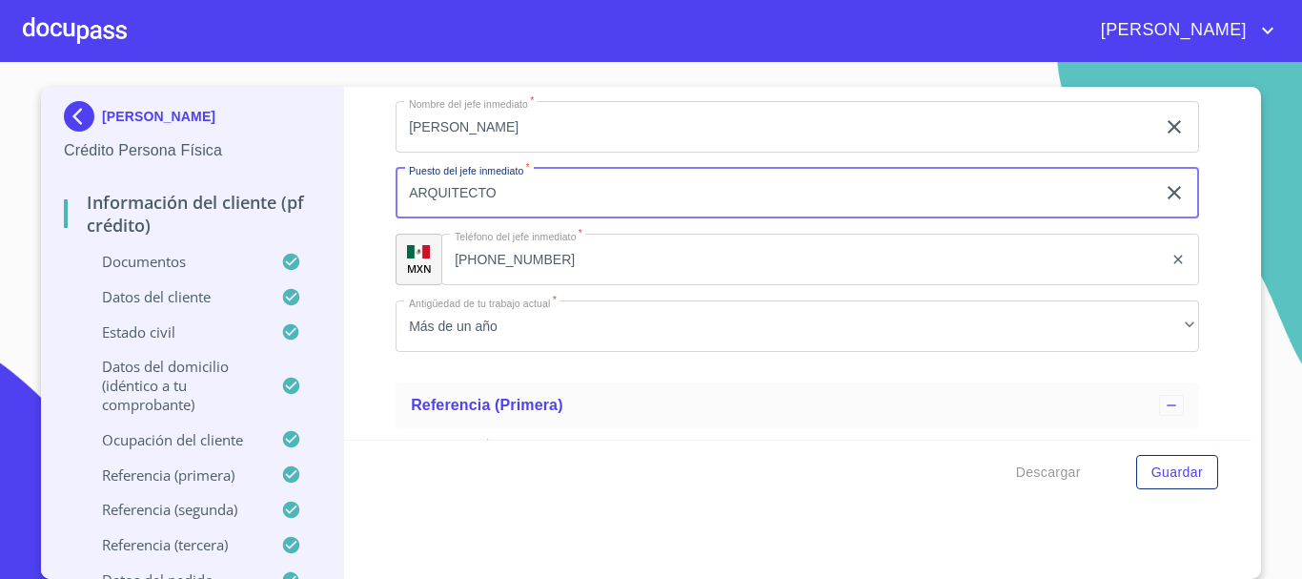
type input "ARQUITECTO"
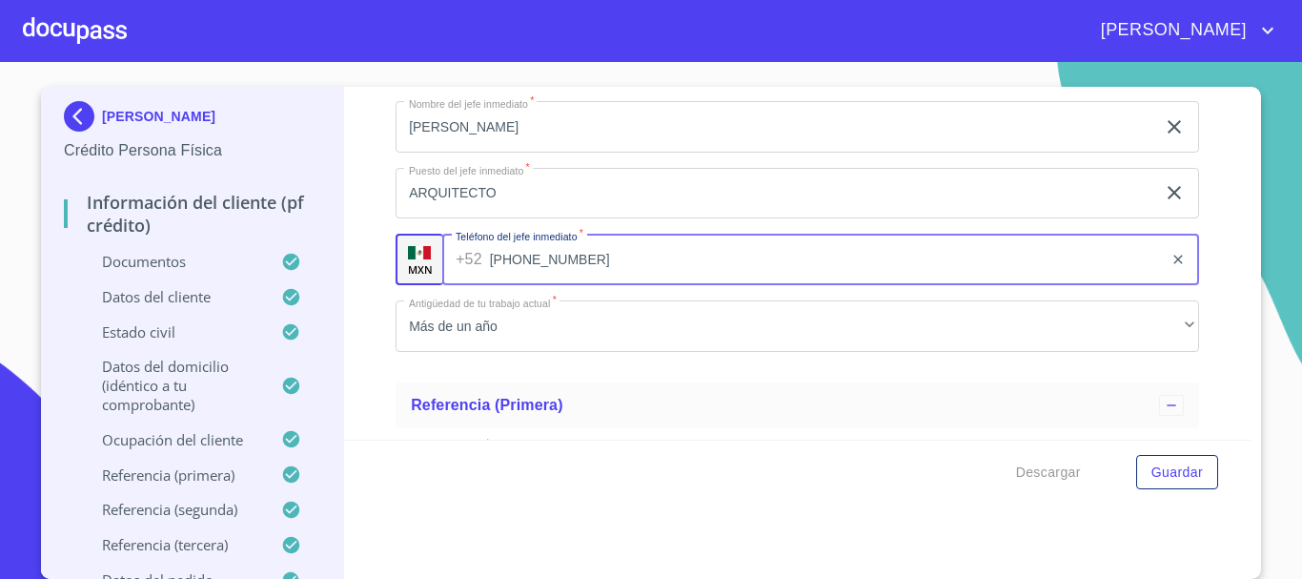
click at [562, 284] on input "[PHONE_NUMBER]" at bounding box center [827, 259] width 674 height 51
type input "3"
type input "[PHONE_NUMBER]"
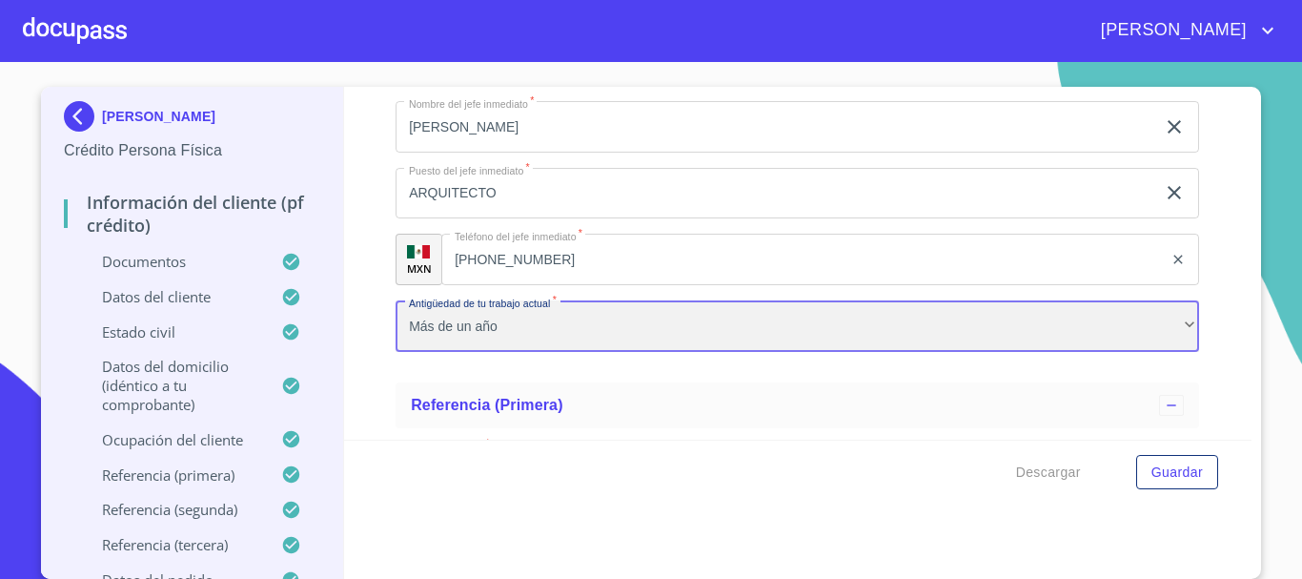
click at [614, 344] on div "Más de un año" at bounding box center [798, 325] width 804 height 51
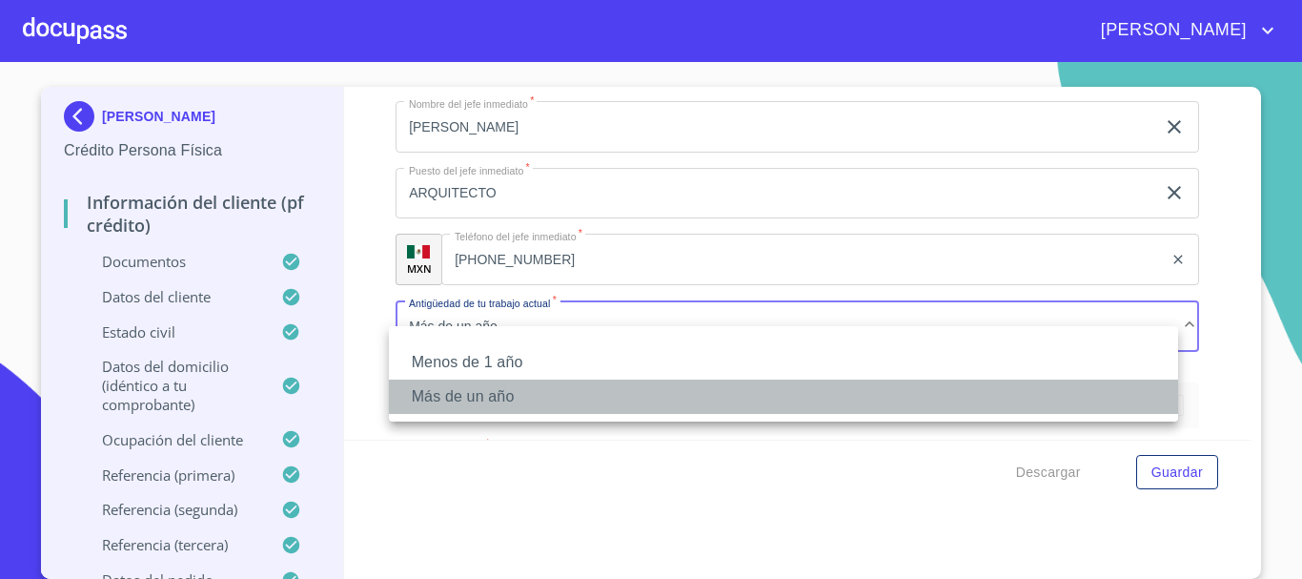
click at [717, 389] on li "Más de un año" at bounding box center [783, 396] width 789 height 34
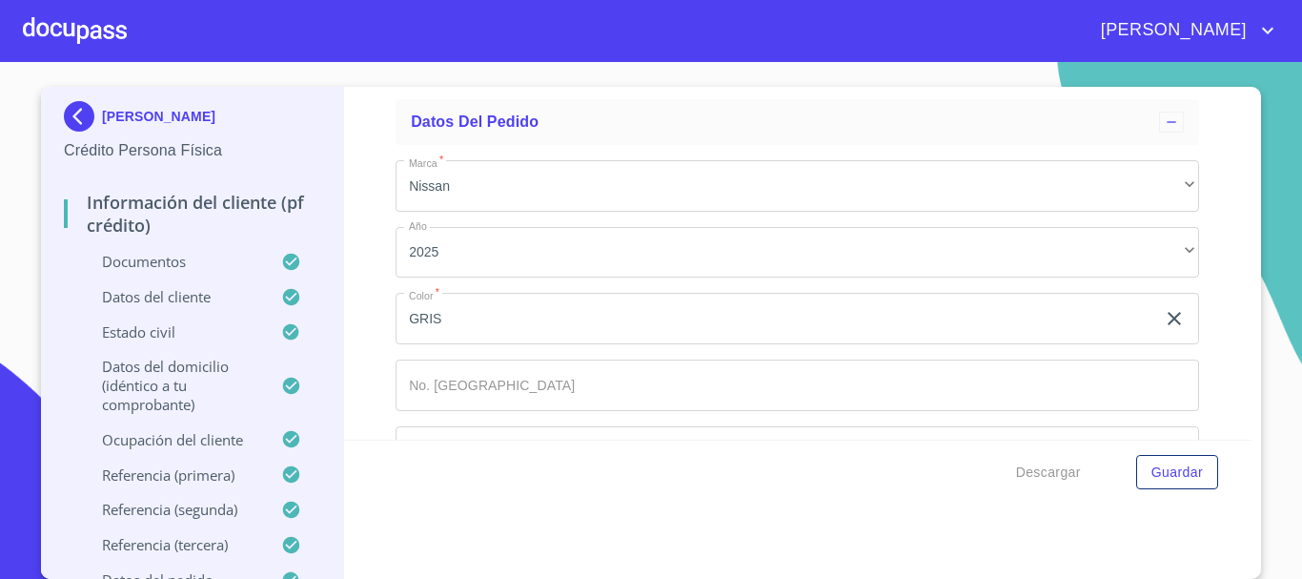
scroll to position [10576, 0]
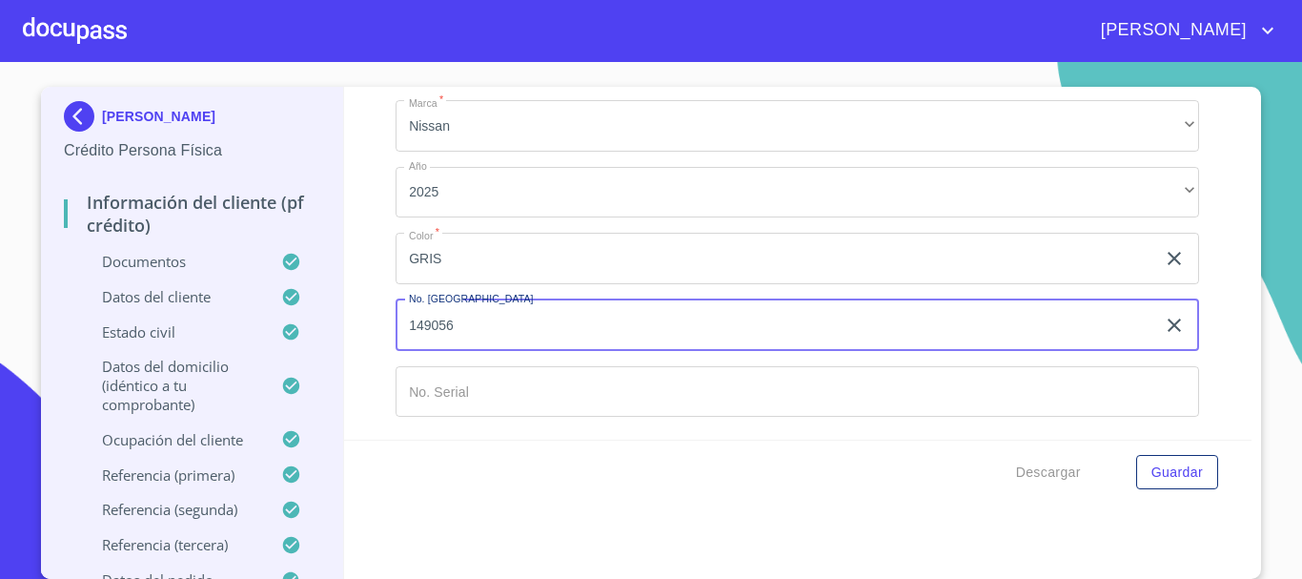
type input "149056"
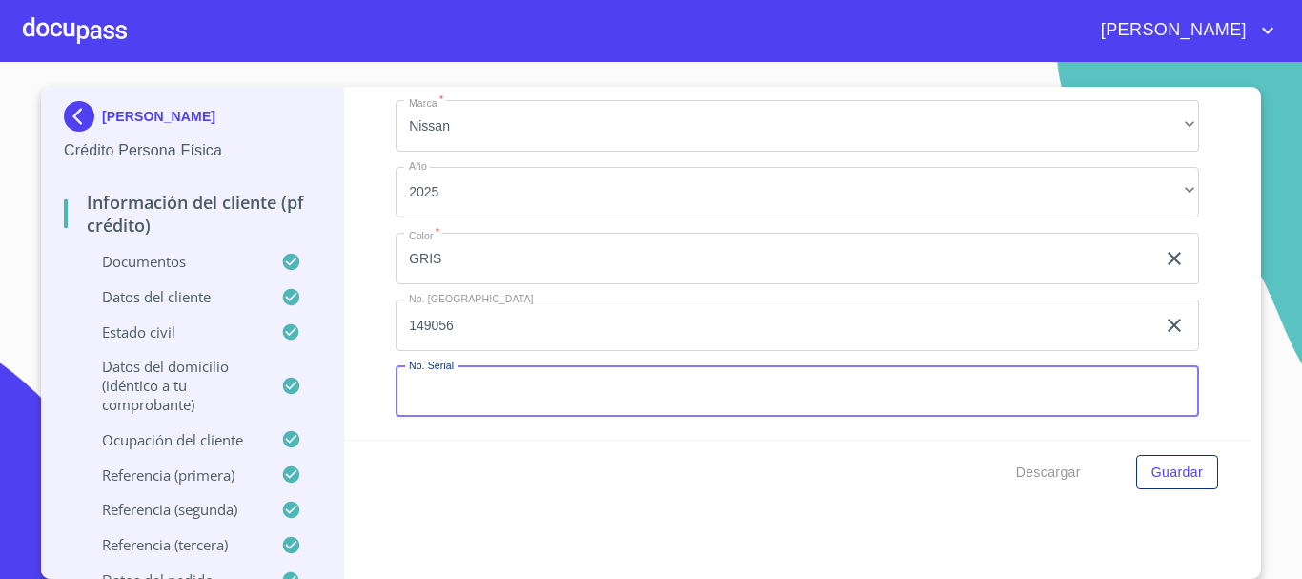
click at [532, 398] on input "Documento de identificación.   *" at bounding box center [798, 391] width 804 height 51
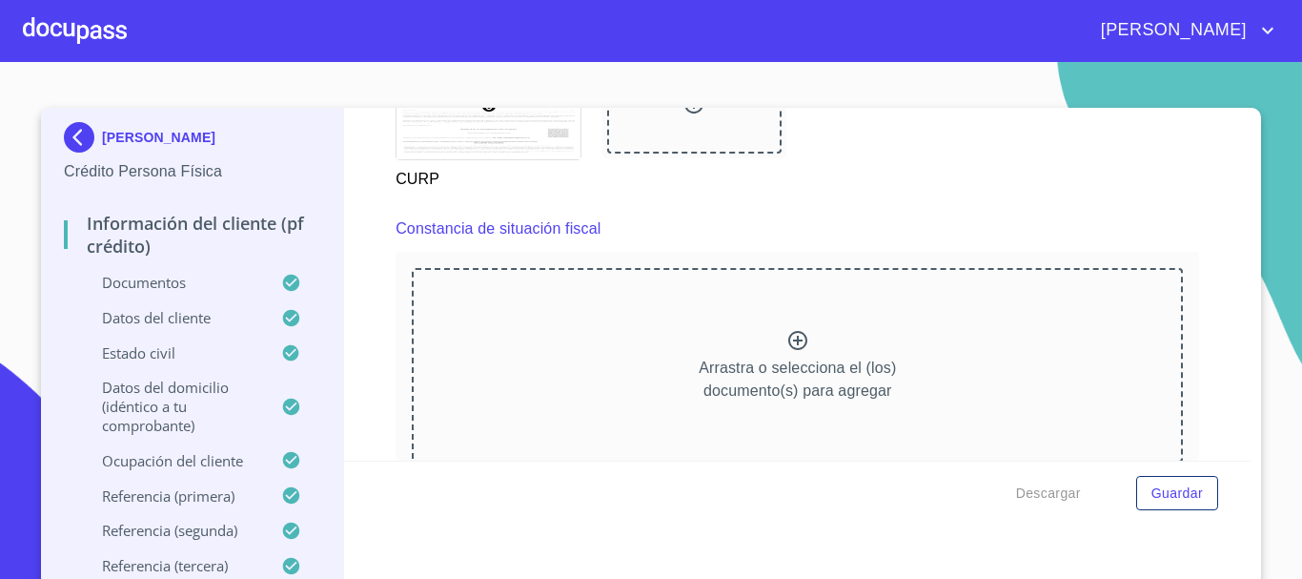
scroll to position [5047, 0]
click at [786, 359] on icon at bounding box center [797, 347] width 23 height 23
click at [786, 364] on div at bounding box center [797, 350] width 23 height 28
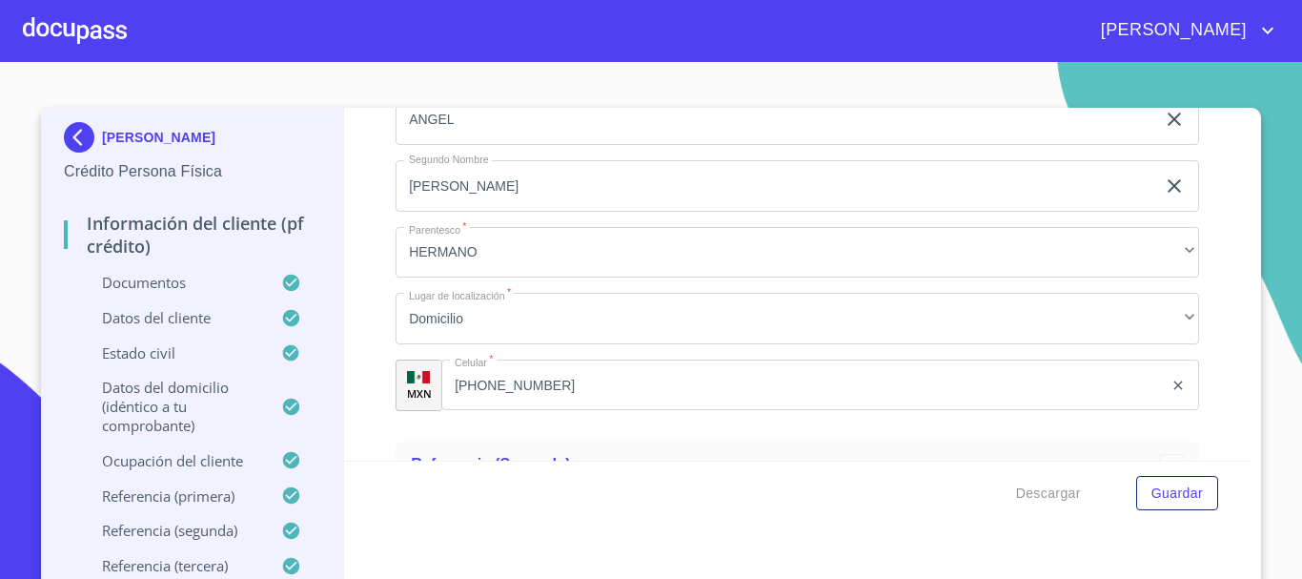
scroll to position [9814, 0]
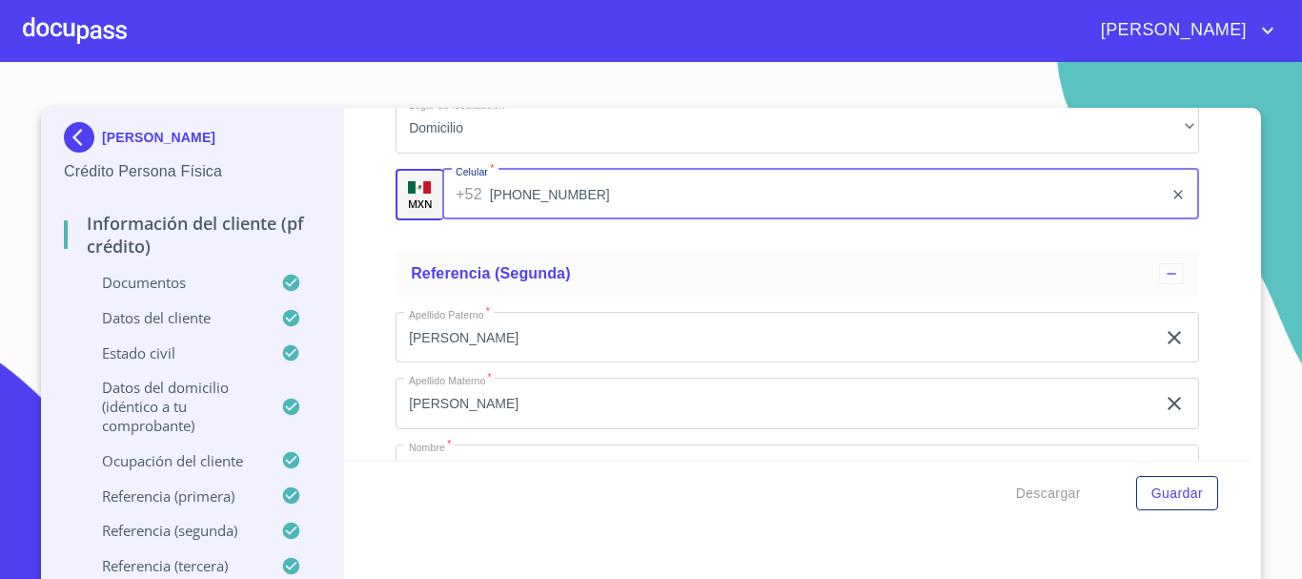
click at [541, 210] on input "[PHONE_NUMBER]" at bounding box center [827, 194] width 674 height 51
click at [576, 220] on input "[PHONE_NUMBER]" at bounding box center [827, 194] width 674 height 51
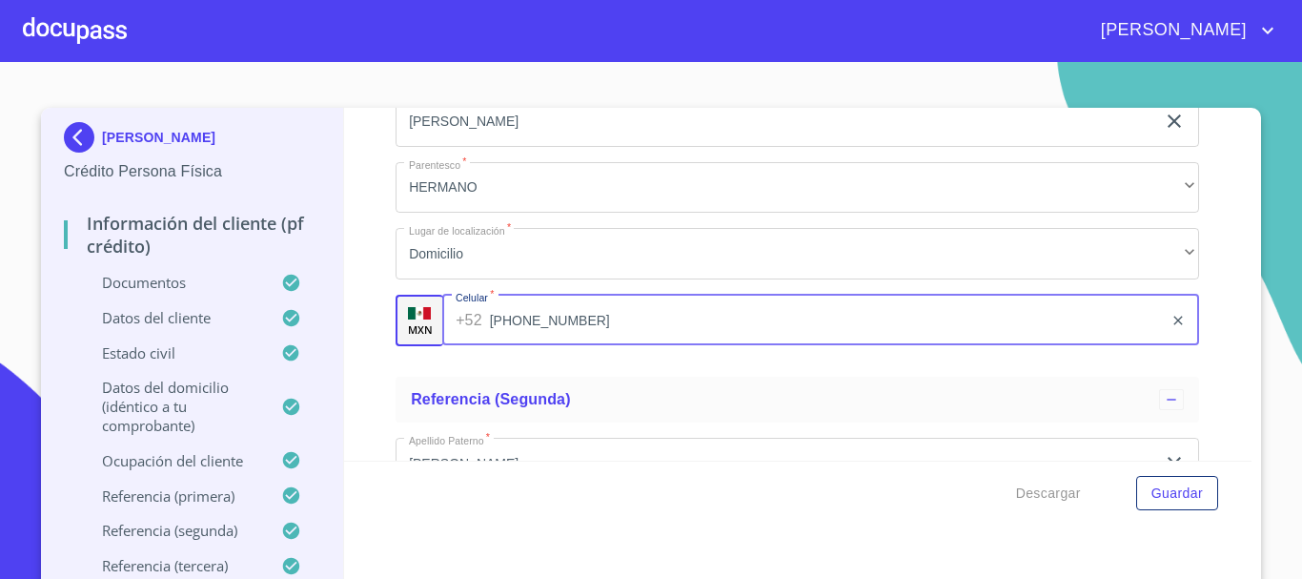
scroll to position [9718, 0]
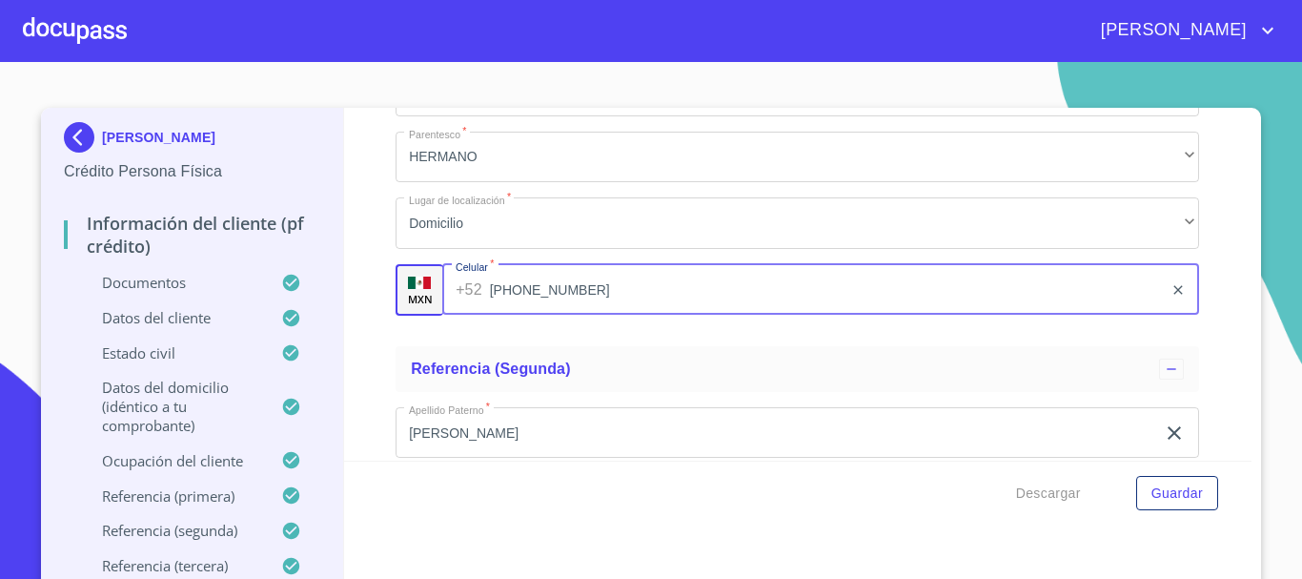
click at [689, 302] on input "[PHONE_NUMBER]" at bounding box center [827, 289] width 674 height 51
type input "3"
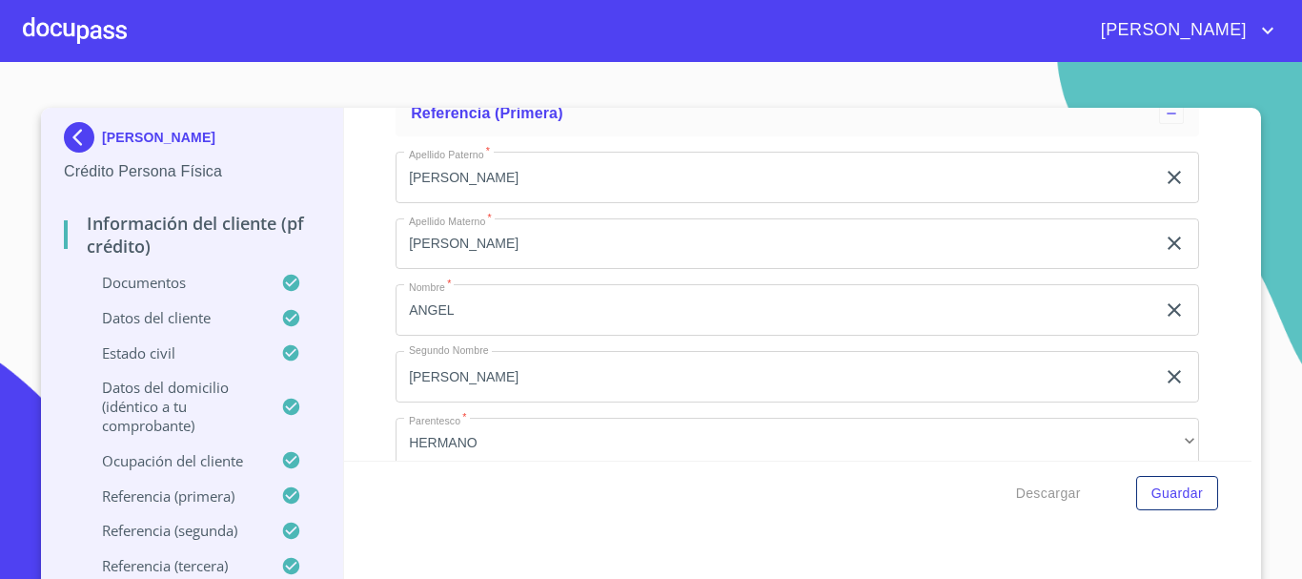
scroll to position [9623, 0]
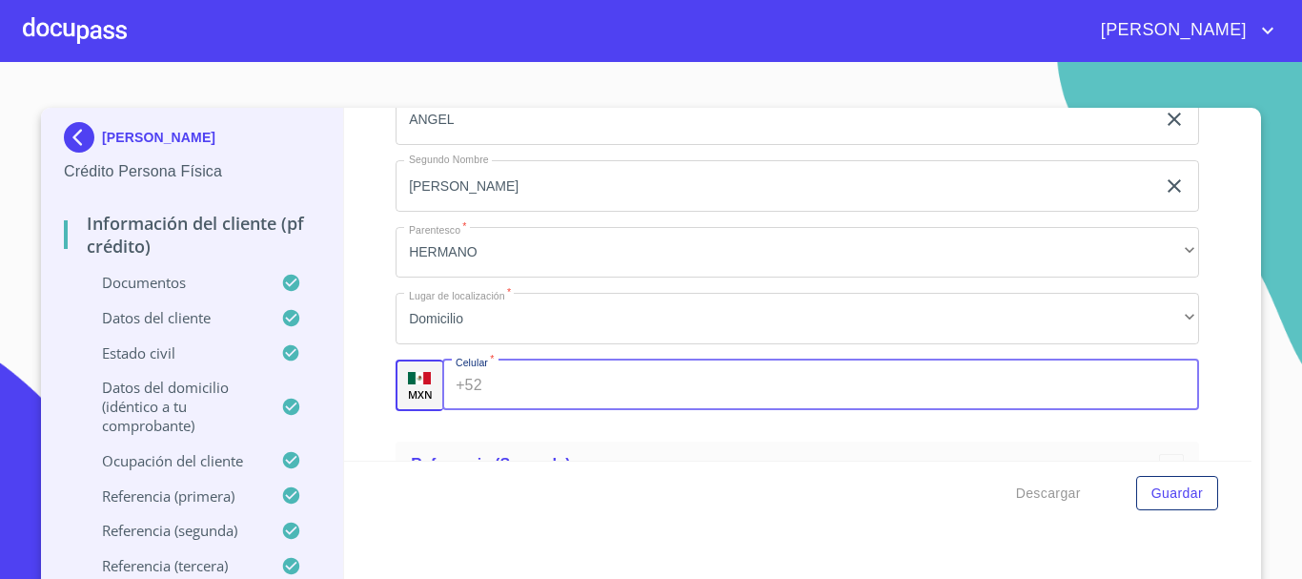
click at [526, 410] on input "Documento de identificación.   *" at bounding box center [845, 384] width 710 height 51
type input "[PHONE_NUMBER]"
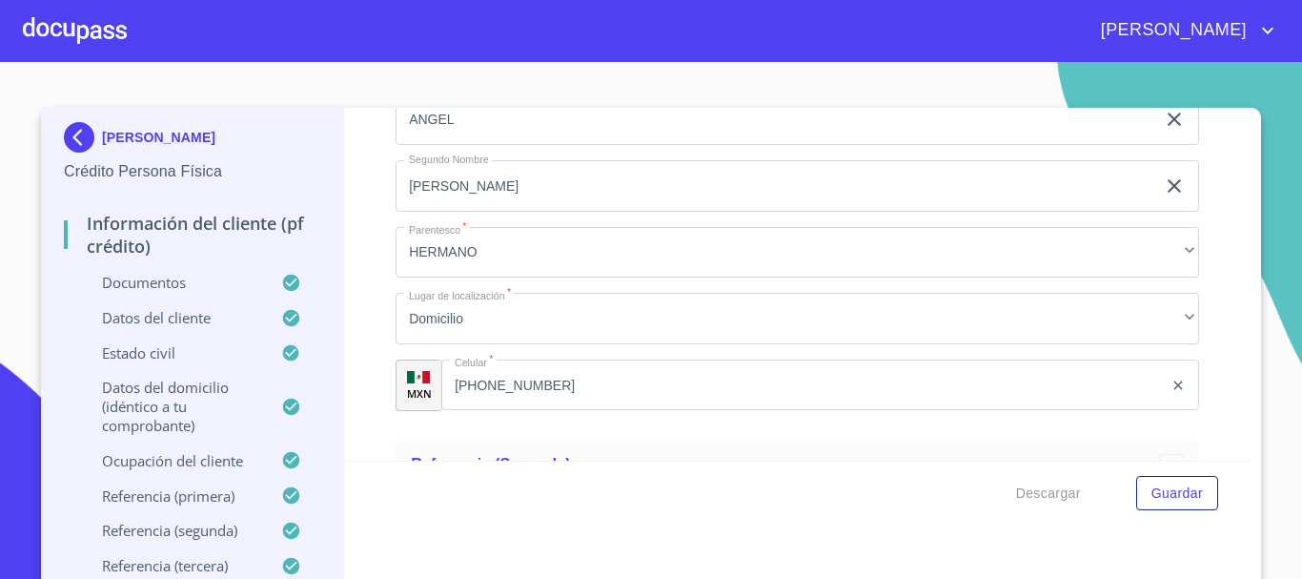
click at [716, 479] on div "Descargar Guardar" at bounding box center [798, 492] width 908 height 65
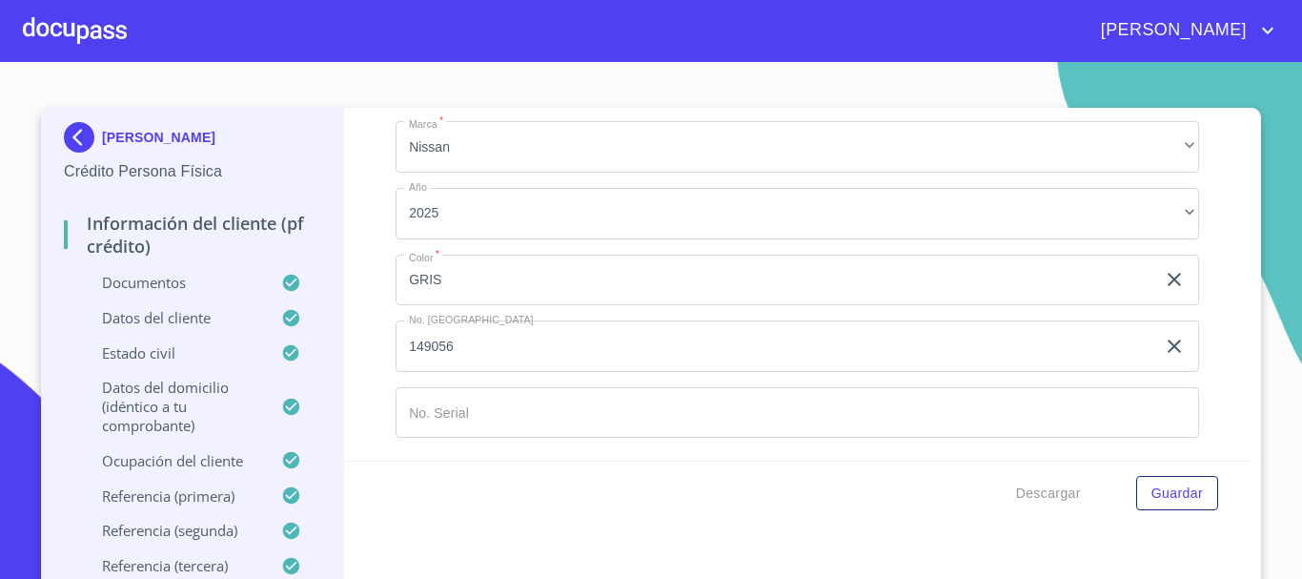
scroll to position [11109, 0]
click at [1184, 484] on span "Guardar" at bounding box center [1177, 493] width 51 height 24
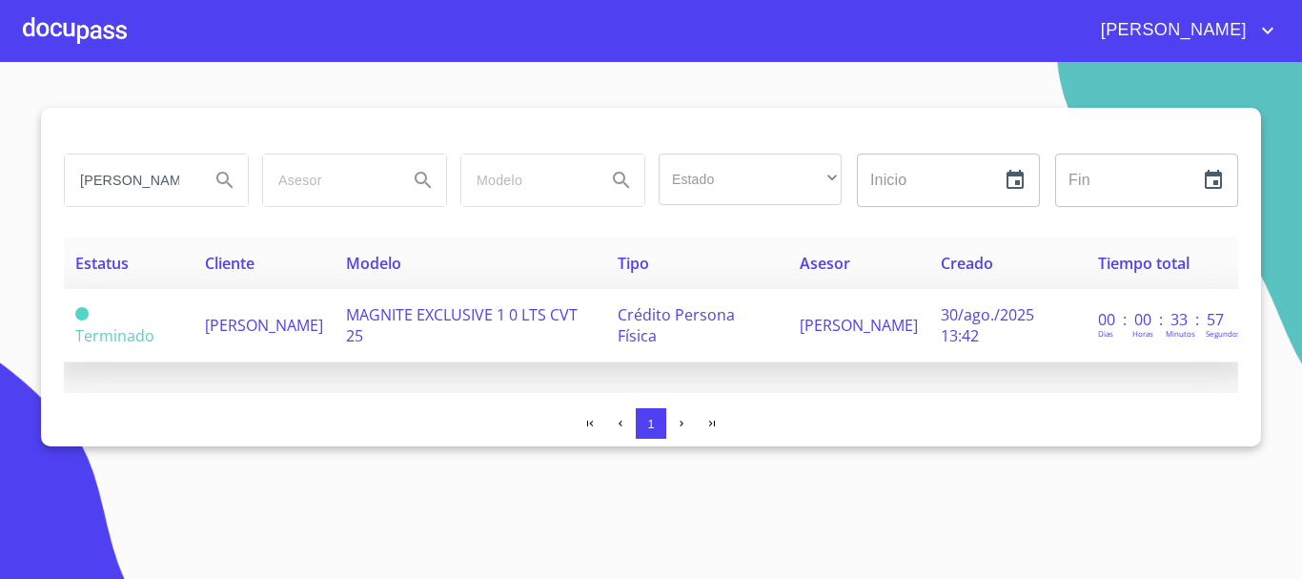
click at [335, 325] on td "[PERSON_NAME]" at bounding box center [264, 325] width 141 height 73
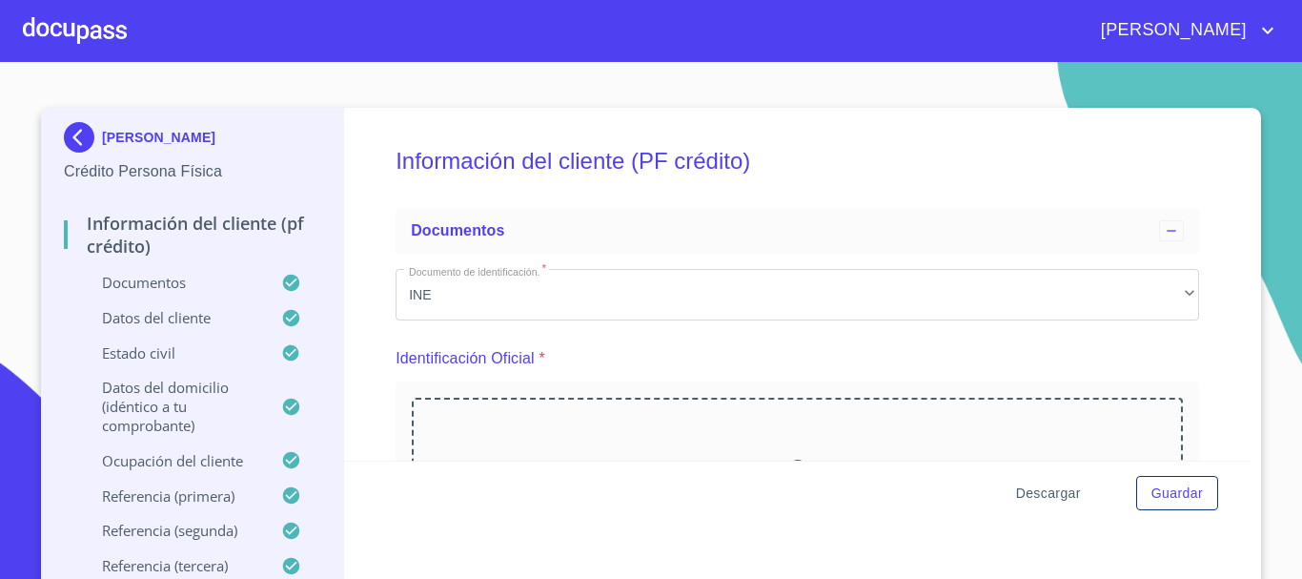
click at [1040, 495] on span "Descargar" at bounding box center [1048, 493] width 65 height 24
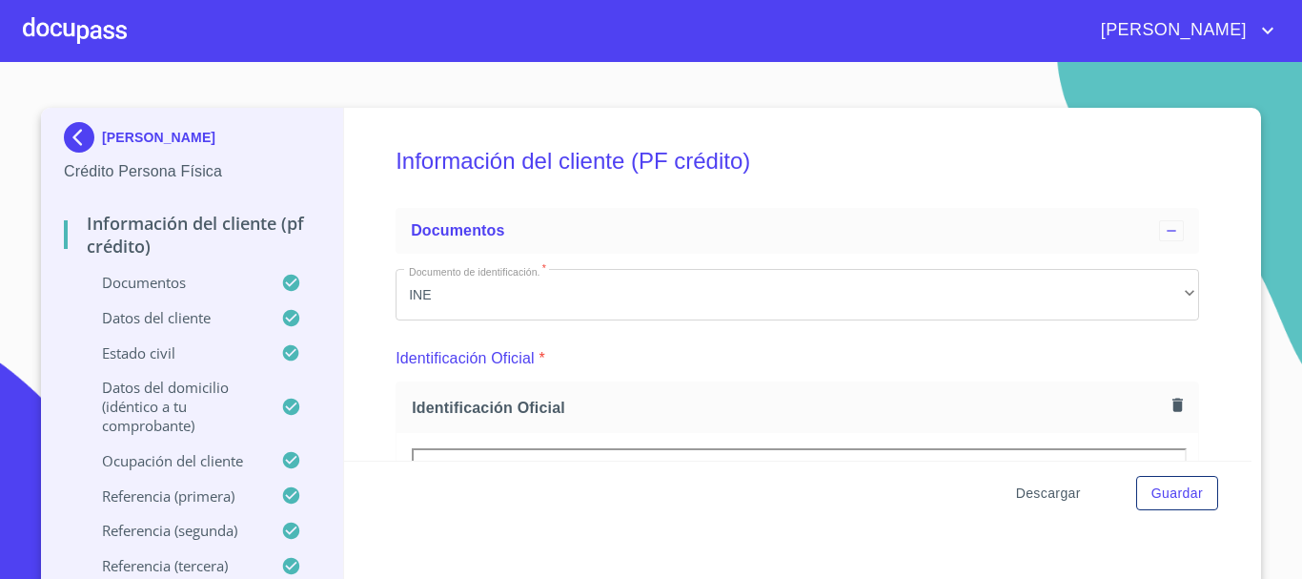
click at [1047, 497] on span "Descargar" at bounding box center [1048, 493] width 65 height 24
